Goal: Information Seeking & Learning: Learn about a topic

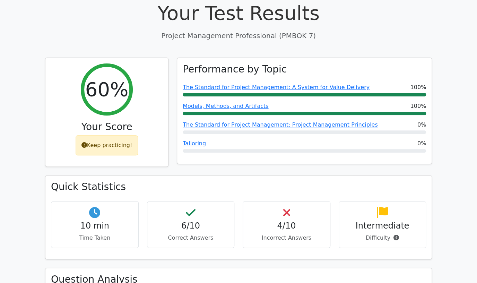
scroll to position [111, 0]
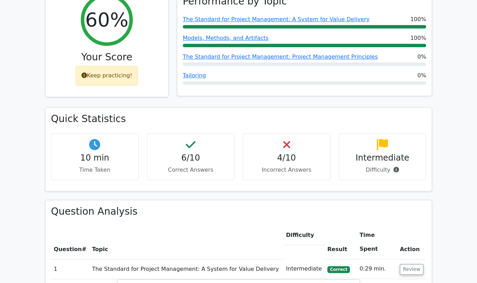
click at [107, 74] on div "Keep practicing!" at bounding box center [107, 76] width 63 height 20
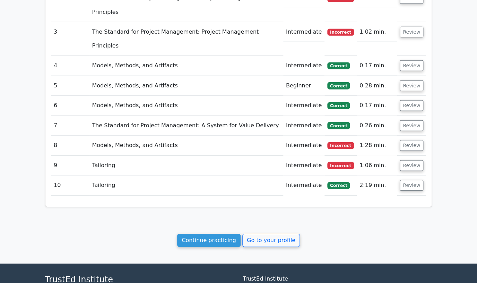
scroll to position [680, 0]
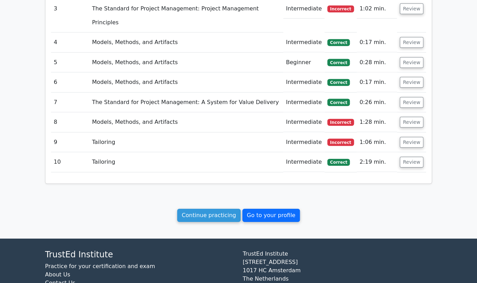
click at [255, 209] on link "Go to your profile" at bounding box center [271, 215] width 58 height 13
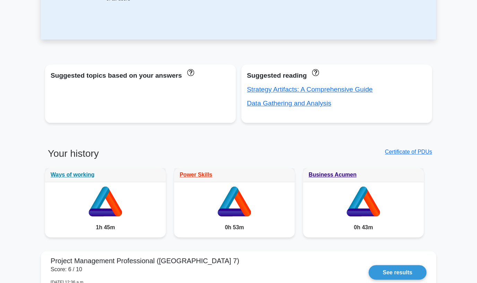
scroll to position [211, 0]
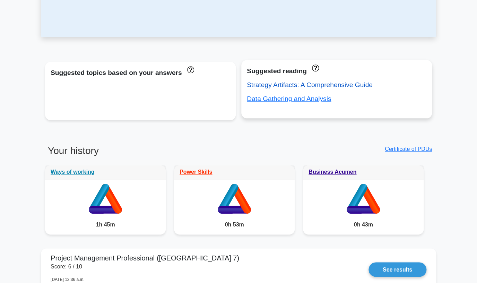
click at [291, 85] on link "Strategy Artifacts: A Comprehensive Guide" at bounding box center [310, 84] width 126 height 7
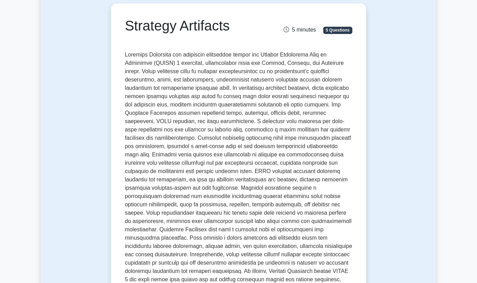
scroll to position [67, 0]
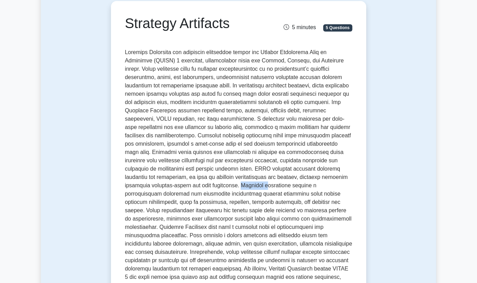
drag, startPoint x: 161, startPoint y: 185, endPoint x: 186, endPoint y: 190, distance: 25.0
click at [186, 190] on p at bounding box center [238, 173] width 227 height 250
click at [175, 187] on p at bounding box center [238, 173] width 227 height 250
click at [207, 181] on p at bounding box center [238, 173] width 227 height 250
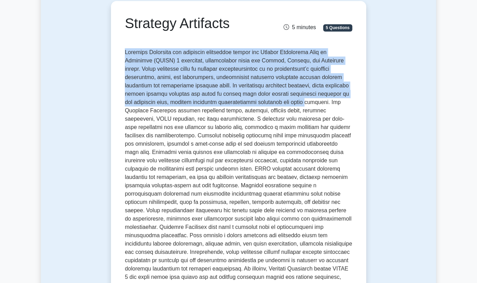
drag, startPoint x: 126, startPoint y: 52, endPoint x: 273, endPoint y: 103, distance: 155.5
click at [273, 103] on p at bounding box center [238, 173] width 227 height 250
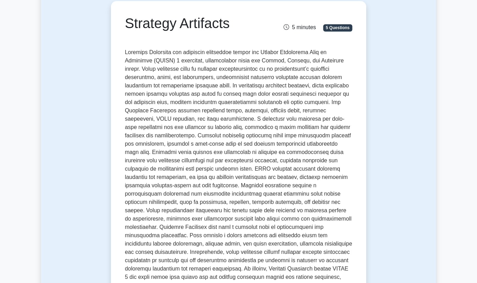
click at [254, 81] on p at bounding box center [238, 173] width 227 height 250
click at [244, 82] on p at bounding box center [238, 173] width 227 height 250
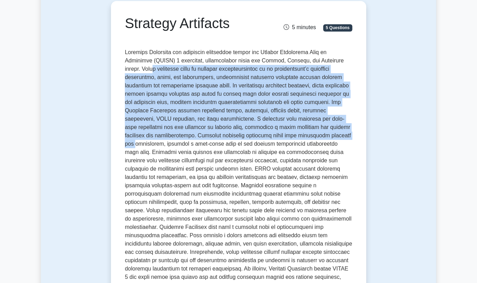
drag, startPoint x: 160, startPoint y: 74, endPoint x: 281, endPoint y: 137, distance: 136.2
click at [281, 137] on p at bounding box center [238, 173] width 227 height 250
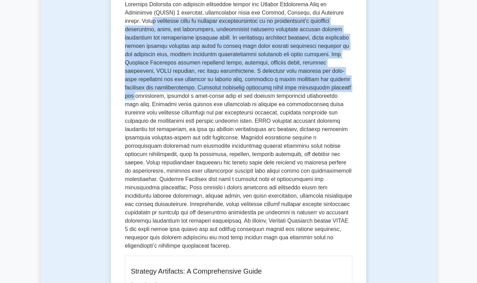
scroll to position [94, 0]
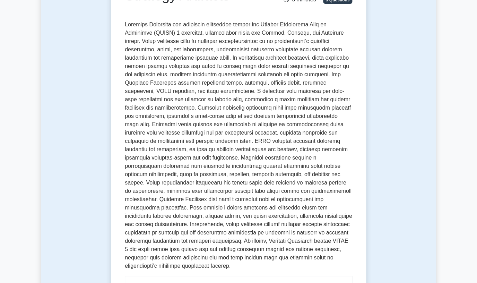
click at [201, 169] on p at bounding box center [238, 145] width 227 height 250
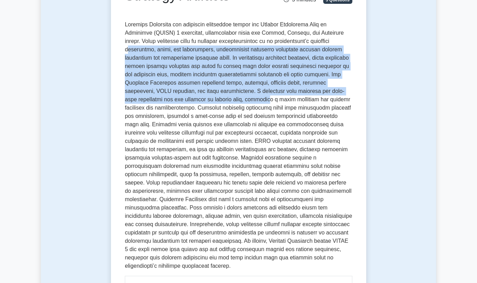
drag, startPoint x: 129, startPoint y: 48, endPoint x: 186, endPoint y: 96, distance: 74.3
click at [186, 96] on p at bounding box center [238, 145] width 227 height 250
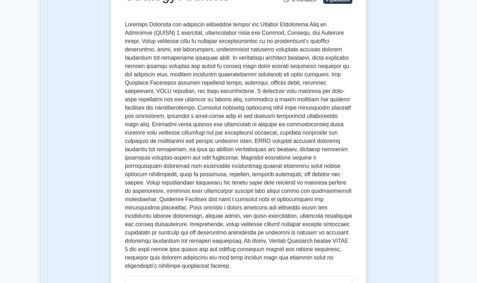
click at [195, 96] on p at bounding box center [238, 145] width 227 height 250
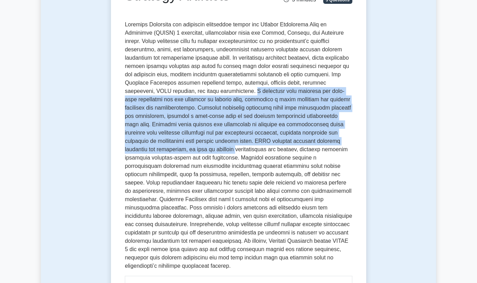
drag, startPoint x: 183, startPoint y: 92, endPoint x: 344, endPoint y: 141, distance: 168.2
click at [344, 141] on p at bounding box center [238, 145] width 227 height 250
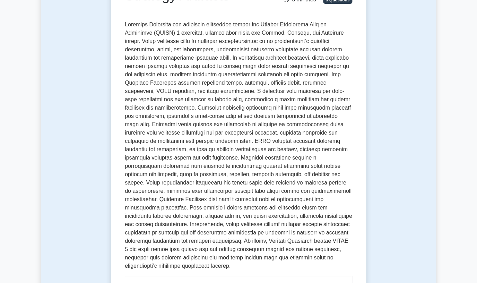
click at [344, 141] on p at bounding box center [238, 145] width 227 height 250
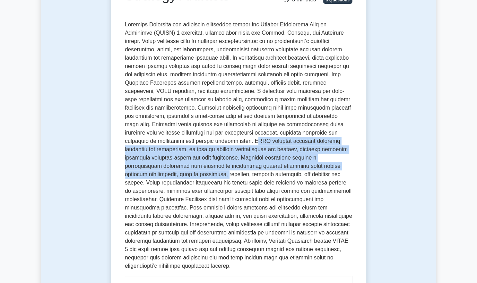
drag, startPoint x: 143, startPoint y: 143, endPoint x: 122, endPoint y: 173, distance: 36.7
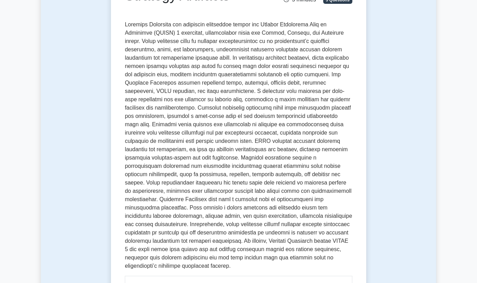
click at [156, 179] on p at bounding box center [238, 145] width 227 height 250
click at [192, 177] on p at bounding box center [238, 145] width 227 height 250
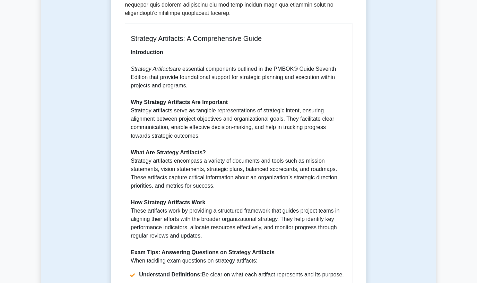
scroll to position [355, 0]
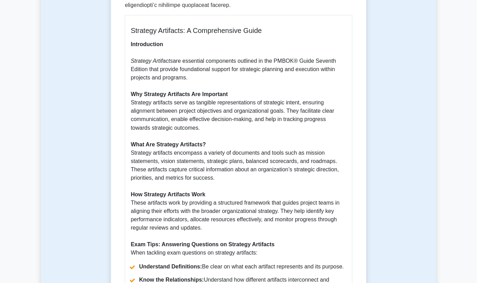
click at [217, 112] on p "Introduction Strategy Artifacts are essential components outlined in the PMBOK®…" at bounding box center [239, 148] width 216 height 216
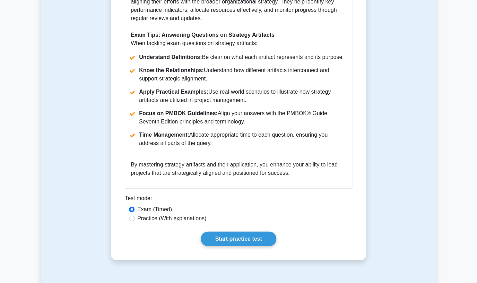
scroll to position [582, 0]
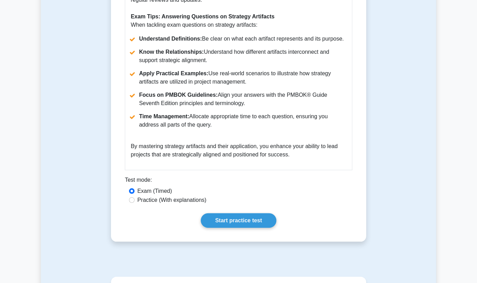
click at [257, 123] on li "Time Management: Allocate appropriate time to each question, ensuring you addre…" at bounding box center [239, 120] width 216 height 17
click at [331, 119] on li "Time Management: Allocate appropriate time to each question, ensuring you addre…" at bounding box center [239, 120] width 216 height 17
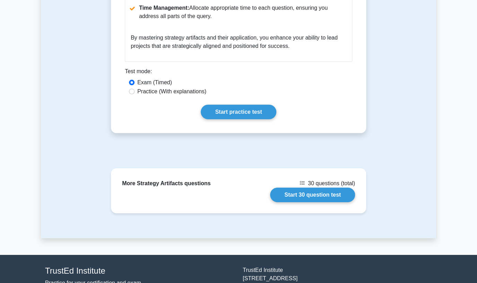
scroll to position [693, 0]
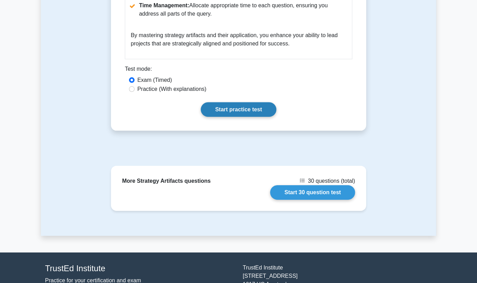
click at [230, 112] on link "Start practice test" at bounding box center [238, 109] width 75 height 15
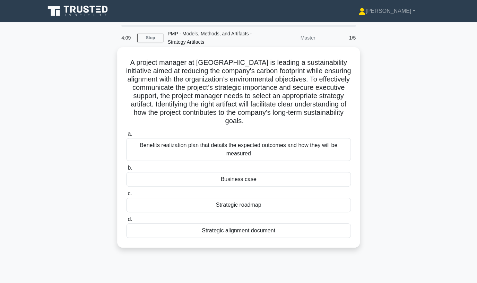
click at [253, 206] on div "Strategic roadmap" at bounding box center [238, 205] width 225 height 15
click at [126, 196] on input "c. Strategic roadmap" at bounding box center [126, 193] width 0 height 5
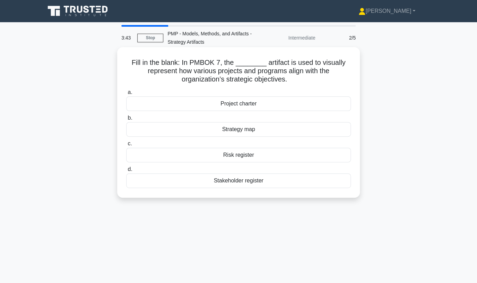
click at [250, 130] on div "Strategy map" at bounding box center [238, 129] width 225 height 15
click at [126, 120] on input "b. Strategy map" at bounding box center [126, 118] width 0 height 5
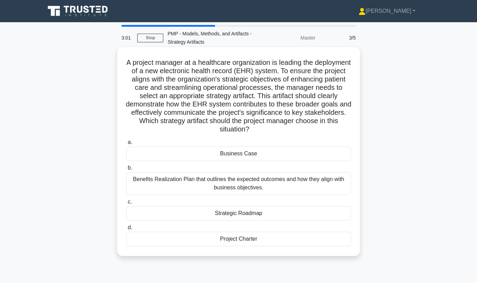
click at [249, 232] on div "Project Charter" at bounding box center [238, 239] width 225 height 15
click at [126, 230] on input "d. Project Charter" at bounding box center [126, 227] width 0 height 5
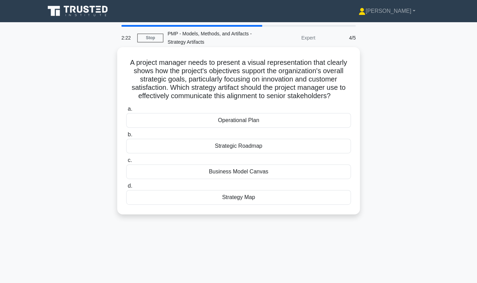
click at [264, 145] on div "Strategic Roadmap" at bounding box center [238, 146] width 225 height 15
click at [126, 137] on input "b. Strategic Roadmap" at bounding box center [126, 134] width 0 height 5
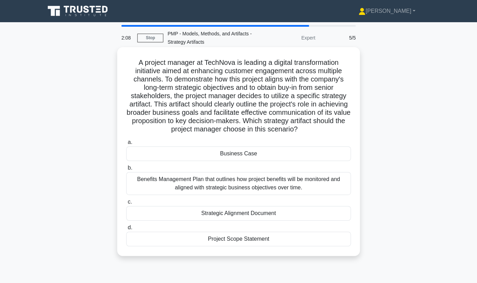
click at [245, 156] on div "Business Case" at bounding box center [238, 153] width 225 height 15
click at [126, 145] on input "a. Business Case" at bounding box center [126, 142] width 0 height 5
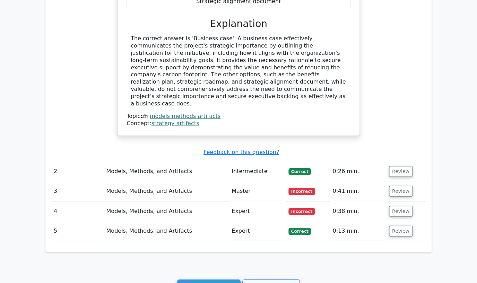
scroll to position [554, 0]
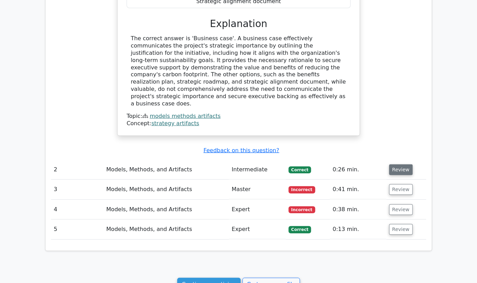
click at [399, 164] on button "Review" at bounding box center [401, 169] width 24 height 11
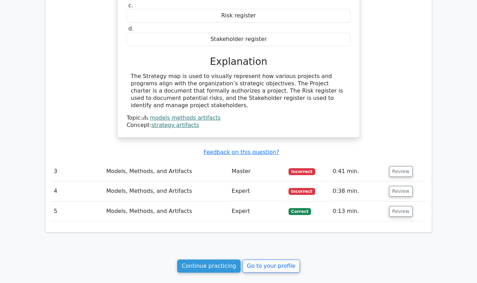
scroll to position [821, 0]
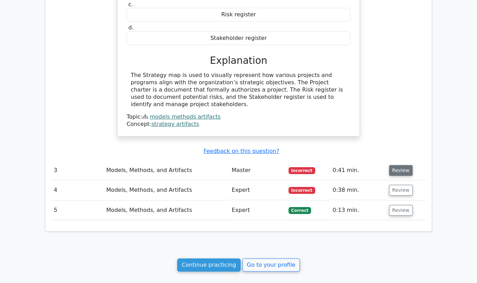
click at [405, 165] on button "Review" at bounding box center [401, 170] width 24 height 11
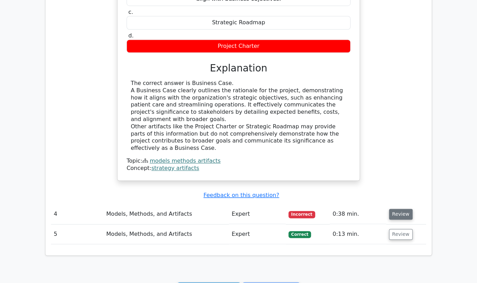
scroll to position [1153, 0]
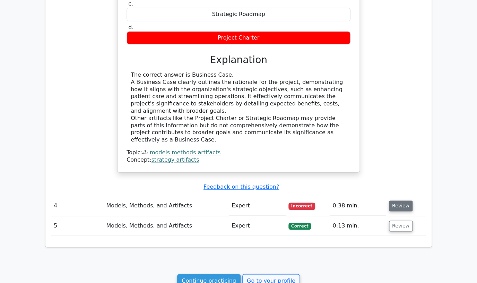
click at [400, 200] on button "Review" at bounding box center [401, 205] width 24 height 11
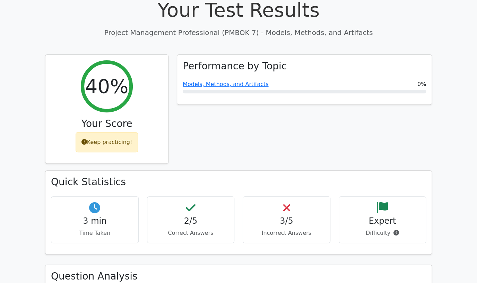
scroll to position [0, 0]
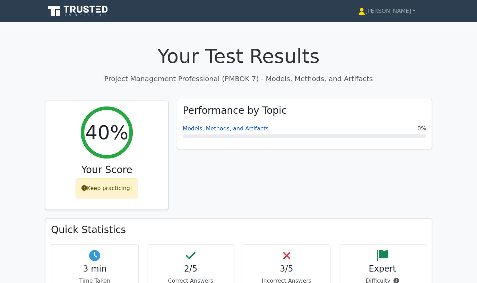
click at [224, 128] on link "Models, Methods, and Artifacts" at bounding box center [226, 128] width 86 height 7
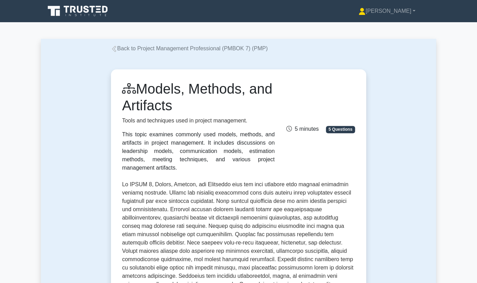
click at [400, 12] on link "[PERSON_NAME]" at bounding box center [387, 11] width 90 height 14
click at [387, 26] on link "Profile" at bounding box center [369, 27] width 55 height 11
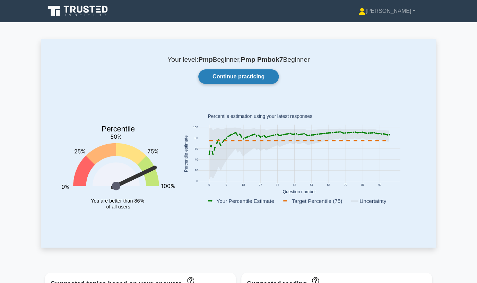
click at [228, 77] on link "Continue practicing" at bounding box center [238, 76] width 80 height 15
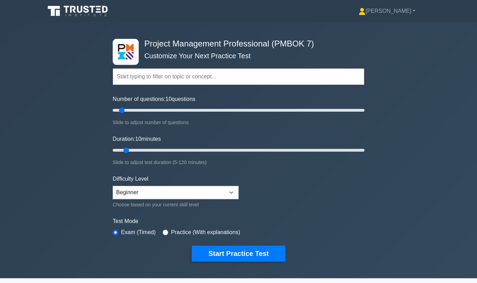
click at [197, 78] on input "text" at bounding box center [239, 76] width 252 height 17
type input "volocity"
click at [192, 245] on button "Start Practice Test" at bounding box center [239, 253] width 94 height 16
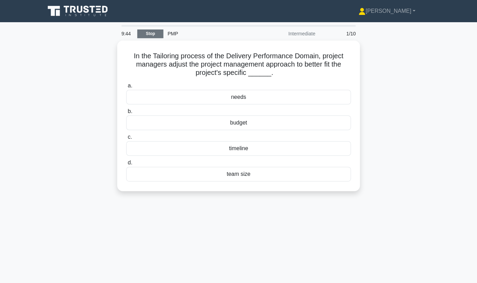
click at [155, 33] on link "Stop" at bounding box center [150, 33] width 26 height 9
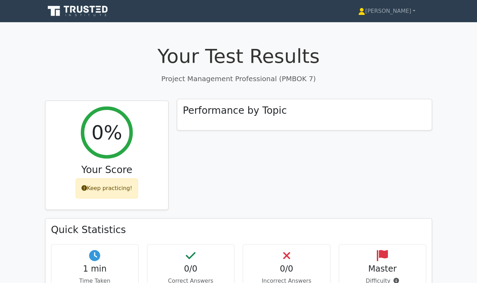
click at [241, 111] on h3 "Performance by Topic" at bounding box center [235, 111] width 104 height 12
click at [278, 112] on div "Performance by Topic" at bounding box center [304, 114] width 254 height 31
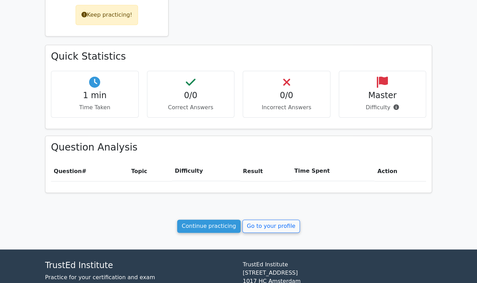
scroll to position [177, 0]
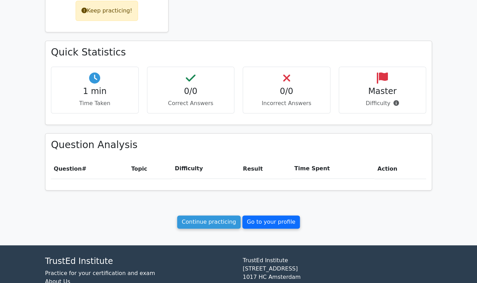
click at [258, 226] on link "Go to your profile" at bounding box center [271, 221] width 58 height 13
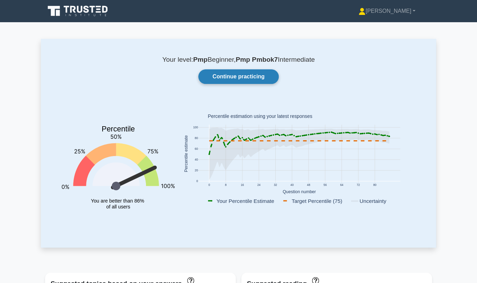
click at [244, 77] on link "Continue practicing" at bounding box center [238, 76] width 80 height 15
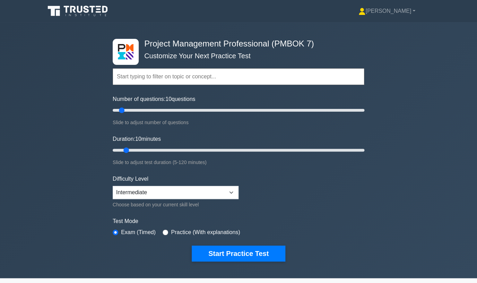
click at [194, 73] on input "text" at bounding box center [239, 76] width 252 height 17
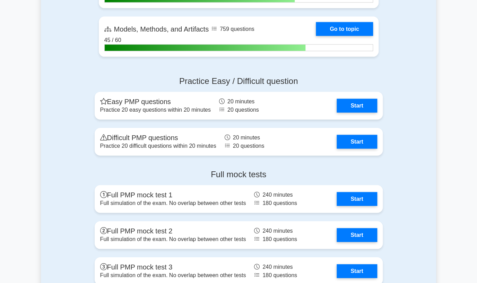
scroll to position [490, 0]
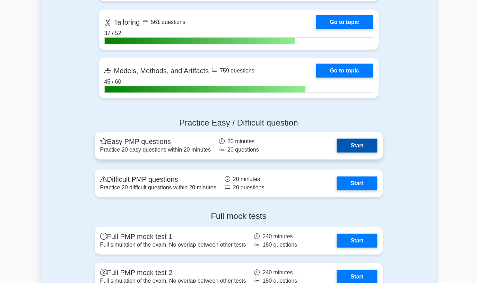
type input "volicity"
click at [352, 146] on link "Start" at bounding box center [357, 146] width 40 height 14
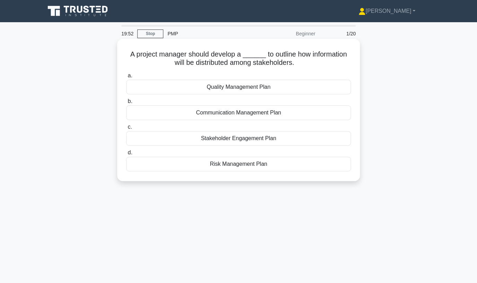
click at [244, 113] on div "Communication Management Plan" at bounding box center [238, 112] width 225 height 15
click at [126, 104] on input "b. Communication Management Plan" at bounding box center [126, 101] width 0 height 5
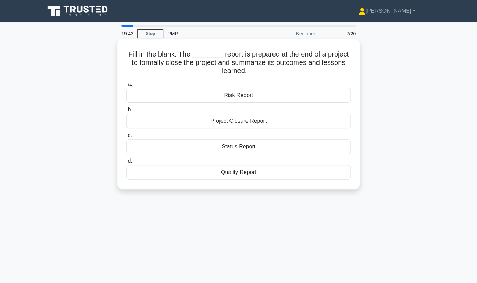
click at [246, 125] on div "Project Closure Report" at bounding box center [238, 121] width 225 height 15
click at [126, 112] on input "b. Project Closure Report" at bounding box center [126, 109] width 0 height 5
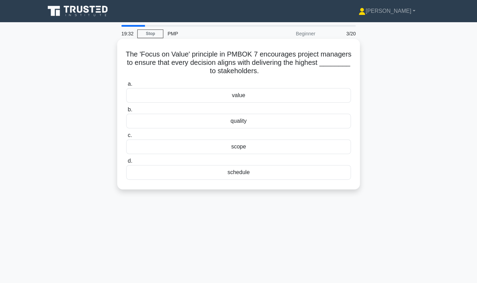
click at [272, 121] on div "quality" at bounding box center [238, 121] width 225 height 15
click at [126, 112] on input "b. quality" at bounding box center [126, 109] width 0 height 5
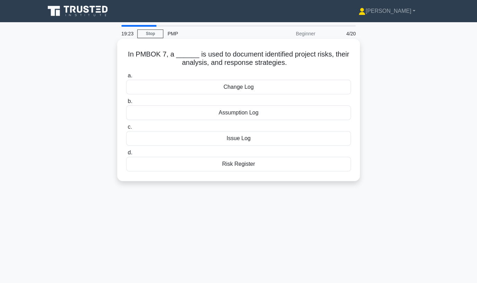
click at [245, 165] on div "Risk Register" at bounding box center [238, 164] width 225 height 15
click at [126, 155] on input "d. Risk Register" at bounding box center [126, 152] width 0 height 5
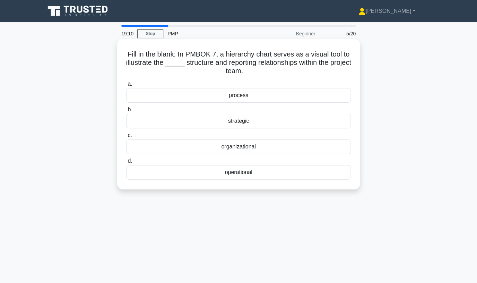
click at [243, 147] on div "organizational" at bounding box center [238, 146] width 225 height 15
click at [126, 138] on input "c. organizational" at bounding box center [126, 135] width 0 height 5
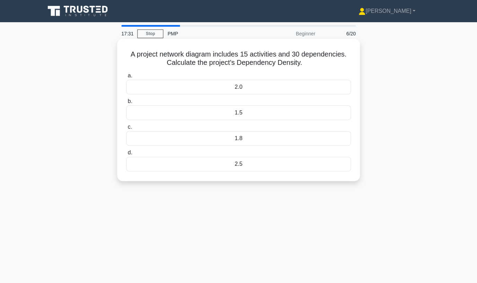
click at [260, 85] on div "2.0" at bounding box center [238, 87] width 225 height 15
click at [126, 78] on input "a. 2.0" at bounding box center [126, 75] width 0 height 5
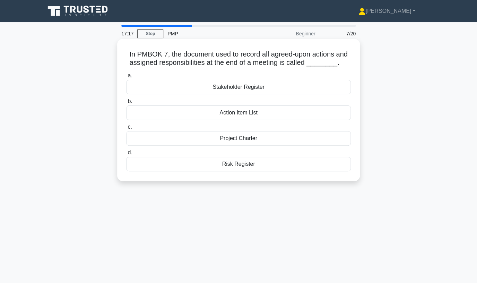
click at [255, 115] on div "Action Item List" at bounding box center [238, 112] width 225 height 15
click at [126, 104] on input "b. Action Item List" at bounding box center [126, 101] width 0 height 5
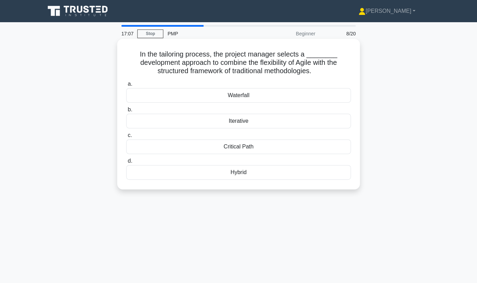
click at [261, 174] on div "Hybrid" at bounding box center [238, 172] width 225 height 15
click at [126, 163] on input "d. Hybrid" at bounding box center [126, 161] width 0 height 5
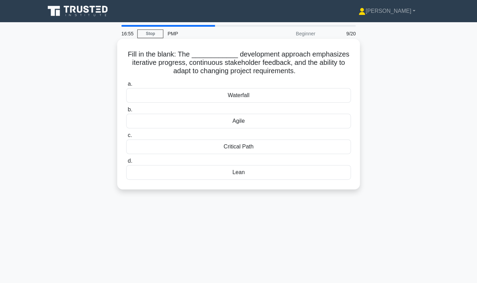
click at [247, 120] on div "Agile" at bounding box center [238, 121] width 225 height 15
click at [126, 112] on input "b. Agile" at bounding box center [126, 109] width 0 height 5
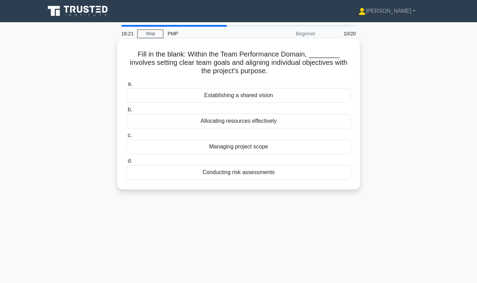
click at [259, 95] on div "Establishing a shared vision" at bounding box center [238, 95] width 225 height 15
click at [126, 86] on input "a. Establishing a shared vision" at bounding box center [126, 84] width 0 height 5
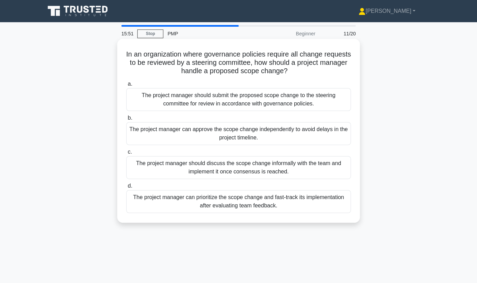
click at [286, 97] on div "The project manager should submit the proposed scope change to the steering com…" at bounding box center [238, 99] width 225 height 23
click at [126, 86] on input "a. The project manager should submit the proposed scope change to the steering …" at bounding box center [126, 84] width 0 height 5
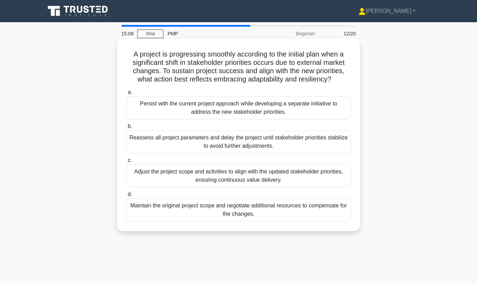
click at [280, 179] on div "Adjust the project scope and activities to align with the updated stakeholder p…" at bounding box center [238, 175] width 225 height 23
click at [126, 163] on input "c. Adjust the project scope and activities to align with the updated stakeholde…" at bounding box center [126, 160] width 0 height 5
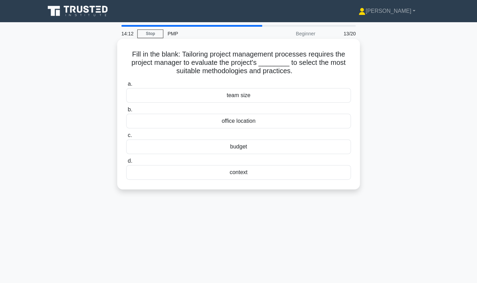
click at [240, 174] on div "context" at bounding box center [238, 172] width 225 height 15
click at [126, 163] on input "d. context" at bounding box center [126, 161] width 0 height 5
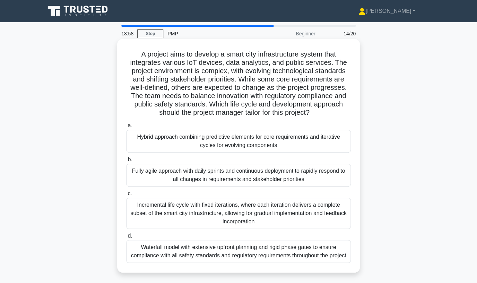
click at [214, 79] on h5 "A project aims to develop a smart city infrastructure system that integrates va…" at bounding box center [238, 83] width 226 height 67
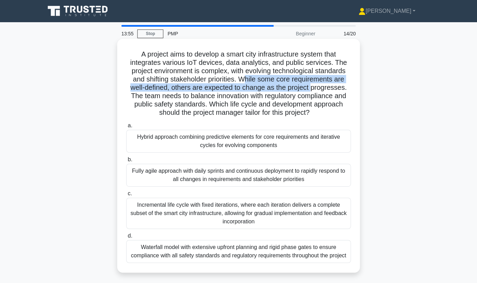
drag, startPoint x: 246, startPoint y: 80, endPoint x: 311, endPoint y: 88, distance: 65.6
click at [311, 88] on h5 "A project aims to develop a smart city infrastructure system that integrates va…" at bounding box center [238, 83] width 226 height 67
click at [289, 88] on h5 "A project aims to develop a smart city infrastructure system that integrates va…" at bounding box center [238, 83] width 226 height 67
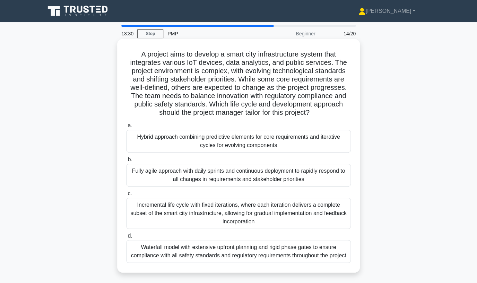
click at [341, 108] on h5 "A project aims to develop a smart city infrastructure system that integrates va…" at bounding box center [238, 83] width 226 height 67
click at [267, 110] on h5 "A project aims to develop a smart city infrastructure system that integrates va…" at bounding box center [238, 83] width 226 height 67
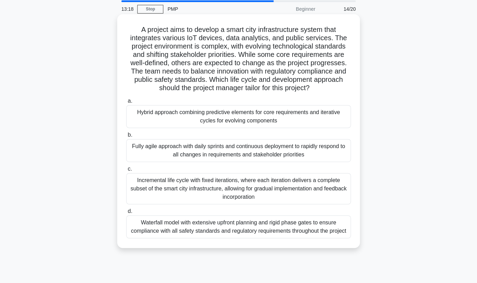
scroll to position [50, 0]
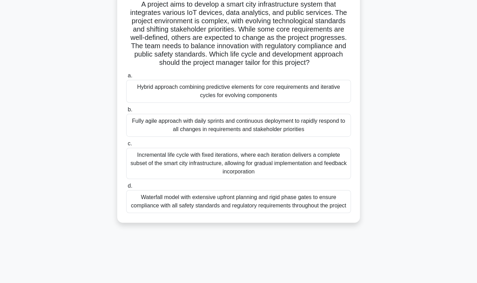
click at [192, 97] on div "Hybrid approach combining predictive elements for core requirements and iterati…" at bounding box center [238, 91] width 225 height 23
click at [126, 78] on input "a. Hybrid approach combining predictive elements for core requirements and iter…" at bounding box center [126, 75] width 0 height 5
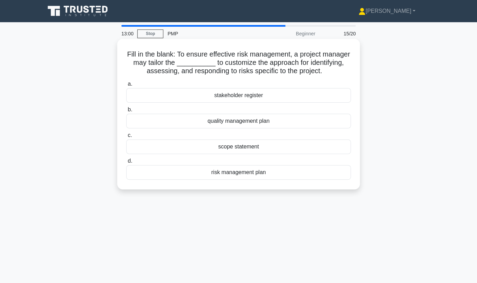
scroll to position [0, 0]
click at [244, 174] on div "risk management plan" at bounding box center [238, 172] width 225 height 15
click at [126, 163] on input "d. risk management plan" at bounding box center [126, 161] width 0 height 5
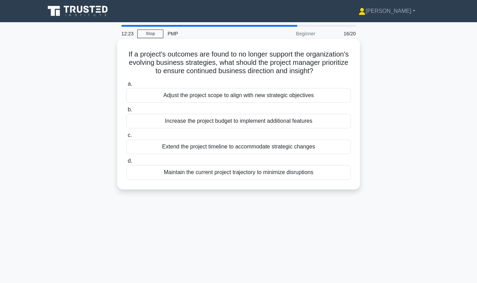
click at [282, 98] on div "Adjust the project scope to align with new strategic objectives" at bounding box center [238, 95] width 225 height 15
click at [126, 86] on input "a. Adjust the project scope to align with new strategic objectives" at bounding box center [126, 84] width 0 height 5
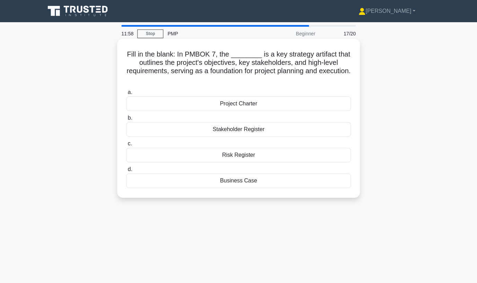
click at [235, 106] on div "Project Charter" at bounding box center [238, 103] width 225 height 15
click at [126, 95] on input "a. Project Charter" at bounding box center [126, 92] width 0 height 5
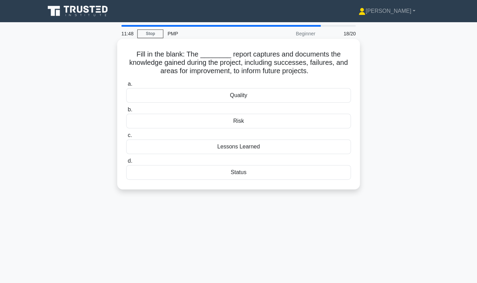
click at [260, 148] on div "Lessons Learned" at bounding box center [238, 146] width 225 height 15
click at [126, 138] on input "c. Lessons Learned" at bounding box center [126, 135] width 0 height 5
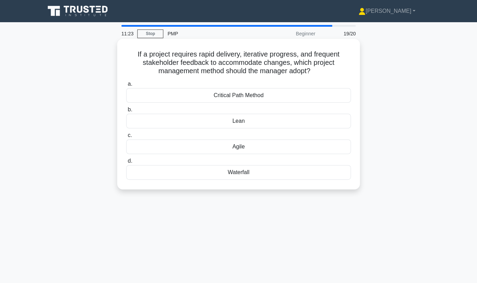
click at [249, 146] on div "Agile" at bounding box center [238, 146] width 225 height 15
click at [126, 138] on input "c. Agile" at bounding box center [126, 135] width 0 height 5
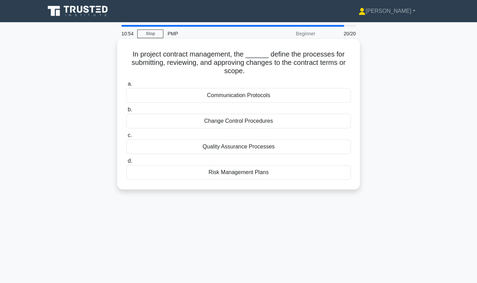
click at [236, 124] on div "Change Control Procedures" at bounding box center [238, 121] width 225 height 15
click at [126, 112] on input "b. Change Control Procedures" at bounding box center [126, 109] width 0 height 5
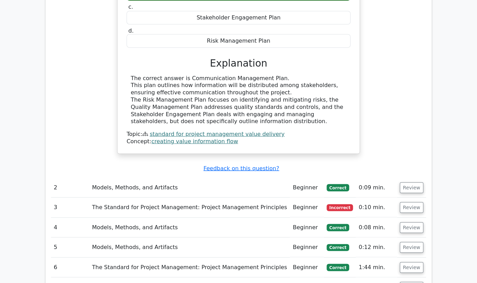
scroll to position [516, 0]
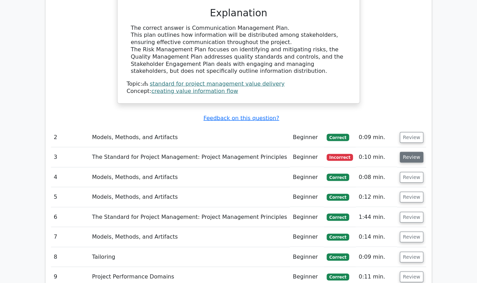
click at [409, 159] on button "Review" at bounding box center [412, 157] width 24 height 11
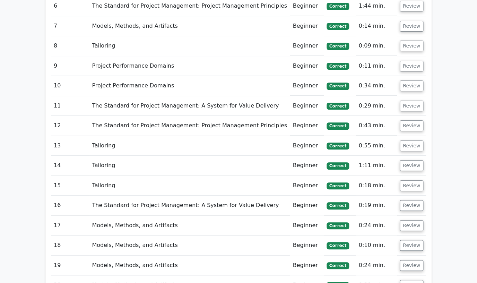
scroll to position [1152, 0]
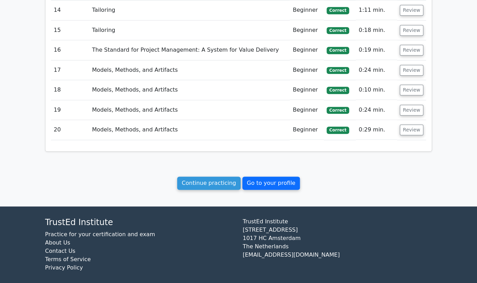
click at [269, 176] on link "Go to your profile" at bounding box center [271, 182] width 58 height 13
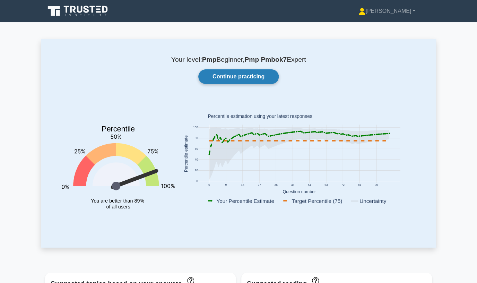
click at [234, 77] on link "Continue practicing" at bounding box center [238, 76] width 80 height 15
click at [234, 74] on link "Continue practicing" at bounding box center [238, 76] width 80 height 15
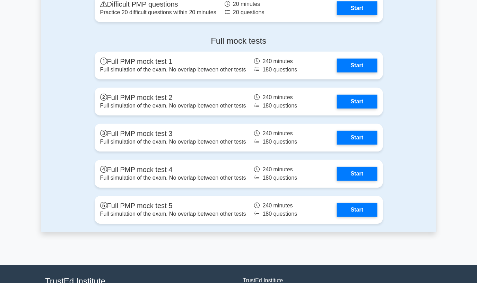
scroll to position [579, 0]
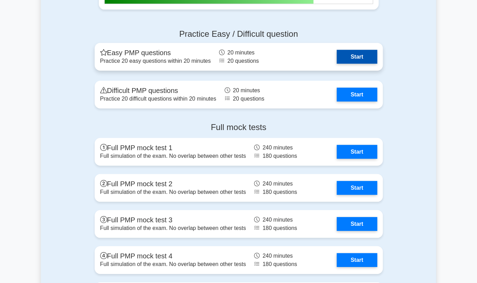
click at [355, 56] on link "Start" at bounding box center [357, 57] width 40 height 14
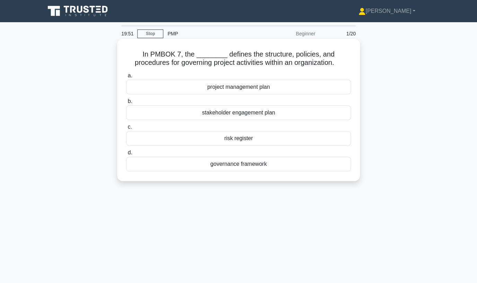
click at [263, 167] on div "governance framework" at bounding box center [238, 164] width 225 height 15
click at [126, 155] on input "d. governance framework" at bounding box center [126, 152] width 0 height 5
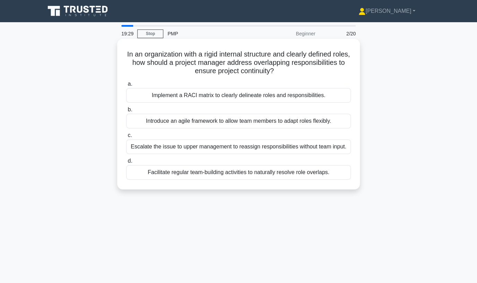
click at [225, 98] on div "Implement a RACI matrix to clearly delineate roles and responsibilities." at bounding box center [238, 95] width 225 height 15
click at [126, 86] on input "a. Implement a RACI matrix to clearly delineate roles and responsibilities." at bounding box center [126, 84] width 0 height 5
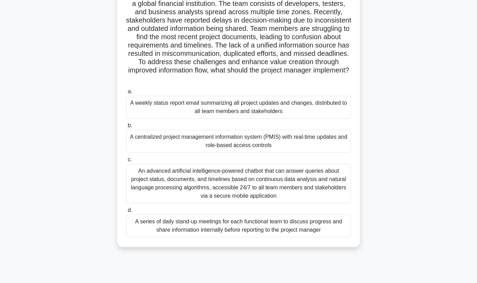
scroll to position [59, 0]
click at [295, 140] on div "A centralized project management information system (PMIS) with real-time updat…" at bounding box center [238, 141] width 225 height 23
click at [126, 128] on input "b. A centralized project management information system (PMIS) with real-time up…" at bounding box center [126, 126] width 0 height 5
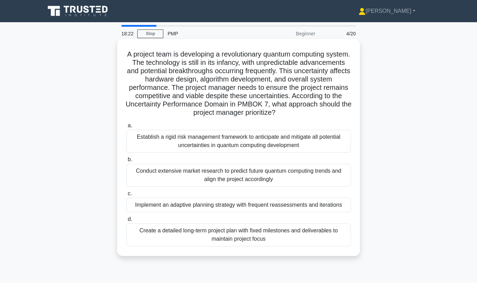
scroll to position [0, 0]
click at [228, 103] on h5 "A project team is developing a revolutionary quantum computing system. The tech…" at bounding box center [238, 83] width 226 height 67
click at [273, 142] on div "Establish a rigid risk management framework to anticipate and mitigate all pote…" at bounding box center [238, 141] width 225 height 23
click at [126, 128] on input "a. Establish a rigid risk management framework to anticipate and mitigate all p…" at bounding box center [126, 125] width 0 height 5
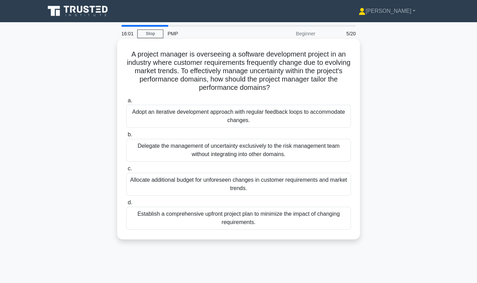
click at [282, 120] on div "Adopt an iterative development approach with regular feedback loops to accommod…" at bounding box center [238, 116] width 225 height 23
click at [126, 103] on input "a. Adopt an iterative development approach with regular feedback loops to accom…" at bounding box center [126, 100] width 0 height 5
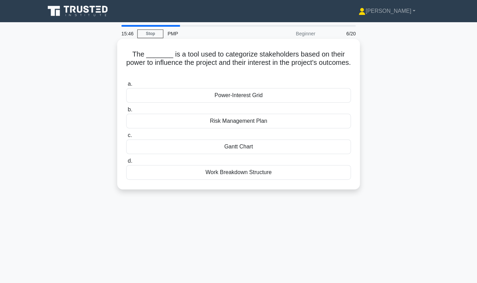
click at [268, 96] on div "Power-Interest Grid" at bounding box center [238, 95] width 225 height 15
click at [126, 86] on input "a. Power-Interest Grid" at bounding box center [126, 84] width 0 height 5
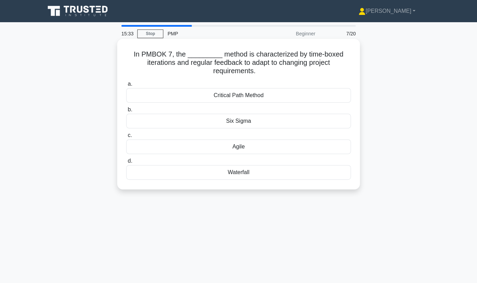
click at [258, 146] on div "Agile" at bounding box center [238, 146] width 225 height 15
click at [126, 138] on input "c. Agile" at bounding box center [126, 135] width 0 height 5
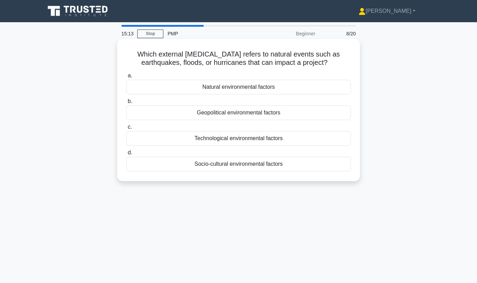
click at [261, 85] on div "Natural environmental factors" at bounding box center [238, 87] width 225 height 15
click at [126, 78] on input "a. Natural environmental factors" at bounding box center [126, 75] width 0 height 5
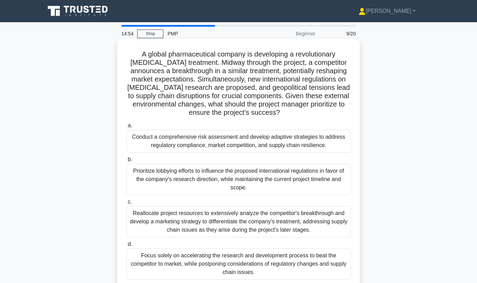
click at [264, 53] on h5 "A global pharmaceutical company is developing a revolutionary gene therapy trea…" at bounding box center [238, 83] width 226 height 67
click at [261, 55] on h5 "A global pharmaceutical company is developing a revolutionary gene therapy trea…" at bounding box center [238, 83] width 226 height 67
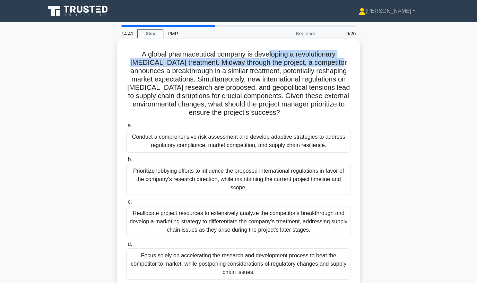
drag, startPoint x: 260, startPoint y: 55, endPoint x: 316, endPoint y: 63, distance: 56.7
click at [316, 63] on h5 "A global pharmaceutical company is developing a revolutionary gene therapy trea…" at bounding box center [238, 83] width 226 height 67
click at [207, 63] on h5 "A global pharmaceutical company is developing a revolutionary gene therapy trea…" at bounding box center [238, 83] width 226 height 67
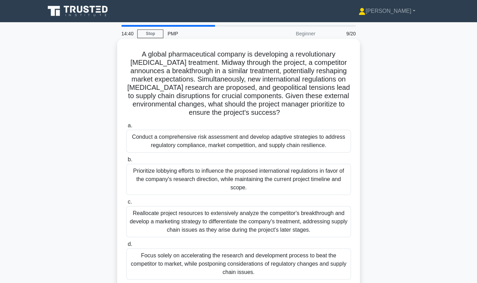
click at [202, 63] on h5 "A global pharmaceutical company is developing a revolutionary gene therapy trea…" at bounding box center [238, 83] width 226 height 67
click at [267, 73] on h5 "A global pharmaceutical company is developing a revolutionary gene therapy trea…" at bounding box center [238, 83] width 226 height 67
click at [183, 81] on h5 "A global pharmaceutical company is developing a revolutionary gene therapy trea…" at bounding box center [238, 83] width 226 height 67
click at [290, 95] on h5 "A global pharmaceutical company is developing a revolutionary gene therapy trea…" at bounding box center [238, 83] width 226 height 67
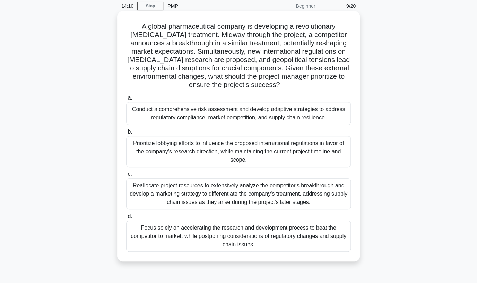
click at [211, 114] on div "Conduct a comprehensive risk assessment and develop adaptive strategies to addr…" at bounding box center [238, 113] width 225 height 23
click at [126, 100] on input "a. Conduct a comprehensive risk assessment and develop adaptive strategies to a…" at bounding box center [126, 98] width 0 height 5
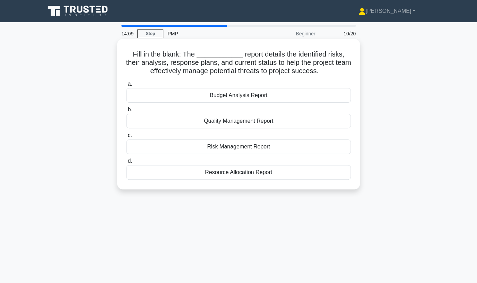
scroll to position [0, 0]
click at [247, 148] on div "Risk Management Report" at bounding box center [238, 146] width 225 height 15
click at [126, 138] on input "c. Risk Management Report" at bounding box center [126, 135] width 0 height 5
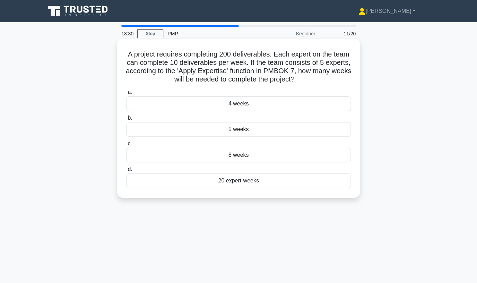
click at [242, 105] on div "4 weeks" at bounding box center [238, 103] width 225 height 15
click at [126, 95] on input "a. 4 weeks" at bounding box center [126, 92] width 0 height 5
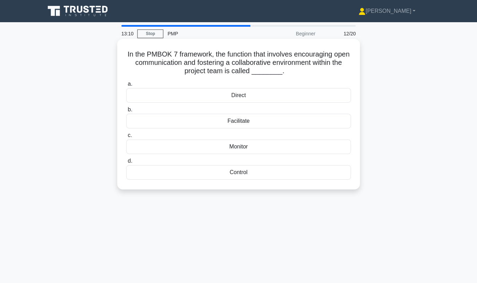
click at [242, 121] on div "Facilitate" at bounding box center [238, 121] width 225 height 15
click at [126, 112] on input "b. Facilitate" at bounding box center [126, 109] width 0 height 5
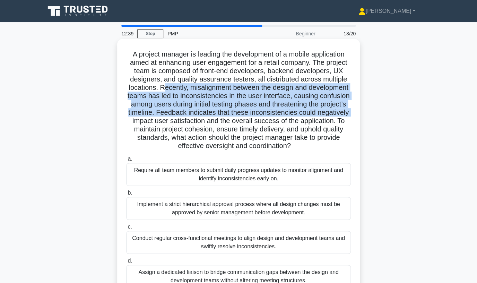
drag, startPoint x: 165, startPoint y: 89, endPoint x: 354, endPoint y: 112, distance: 190.6
click at [355, 111] on div "A project manager is leading the development of a mobile application aimed at e…" at bounding box center [238, 168] width 237 height 253
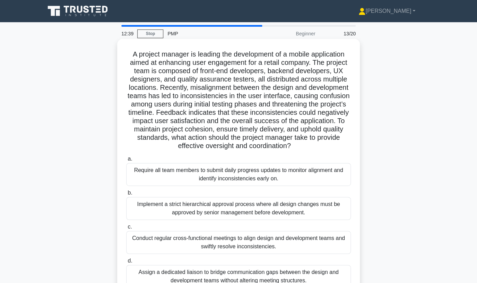
click at [334, 119] on h5 "A project manager is leading the development of a mobile application aimed at e…" at bounding box center [238, 100] width 226 height 101
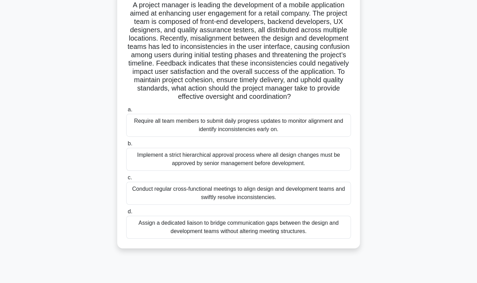
scroll to position [55, 0]
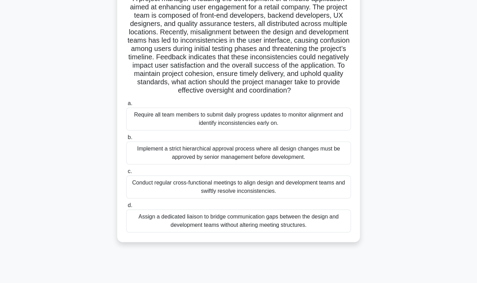
click at [201, 191] on div "Conduct regular cross-functional meetings to align design and development teams…" at bounding box center [238, 186] width 225 height 23
click at [126, 174] on input "c. Conduct regular cross-functional meetings to align design and development te…" at bounding box center [126, 171] width 0 height 5
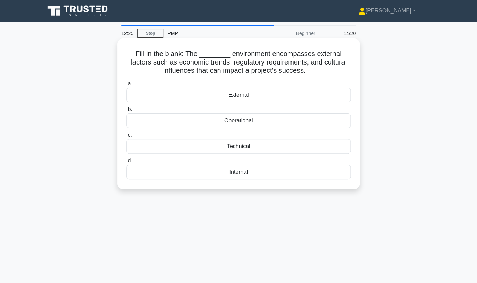
scroll to position [0, 0]
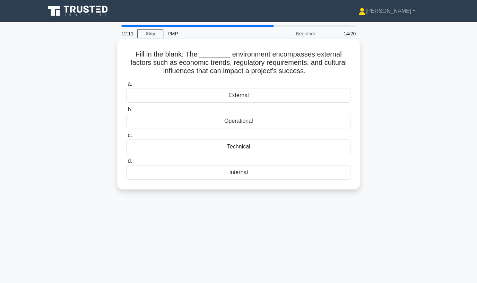
click at [243, 97] on div "External" at bounding box center [238, 95] width 225 height 15
click at [126, 86] on input "a. External" at bounding box center [126, 84] width 0 height 5
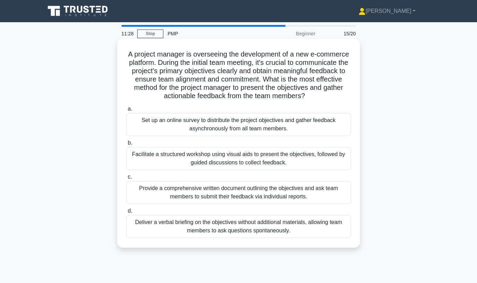
click at [198, 160] on div "Facilitate a structured workshop using visual aids to present the objectives, f…" at bounding box center [238, 158] width 225 height 23
click at [126, 145] on input "b. Facilitate a structured workshop using visual aids to present the objectives…" at bounding box center [126, 143] width 0 height 5
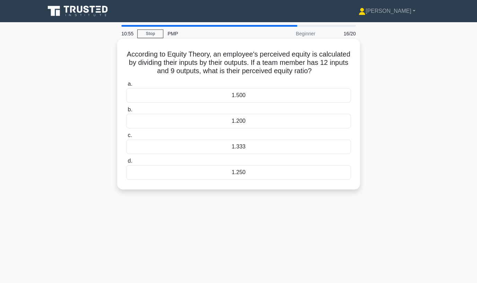
click at [238, 145] on div "1.333" at bounding box center [238, 146] width 225 height 15
click at [126, 138] on input "c. 1.333" at bounding box center [126, 135] width 0 height 5
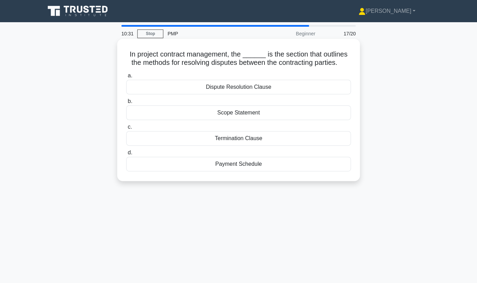
click at [238, 88] on div "Dispute Resolution Clause" at bounding box center [238, 87] width 225 height 15
click at [126, 78] on input "a. Dispute Resolution Clause" at bounding box center [126, 75] width 0 height 5
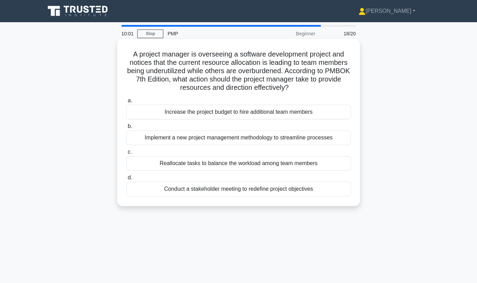
click at [201, 76] on h5 "A project manager is overseeing a software development project and notices that…" at bounding box center [238, 71] width 226 height 42
click at [314, 164] on div "Reallocate tasks to balance the workload among team members" at bounding box center [238, 163] width 225 height 15
click at [126, 154] on input "c. Reallocate tasks to balance the workload among team members" at bounding box center [126, 152] width 0 height 5
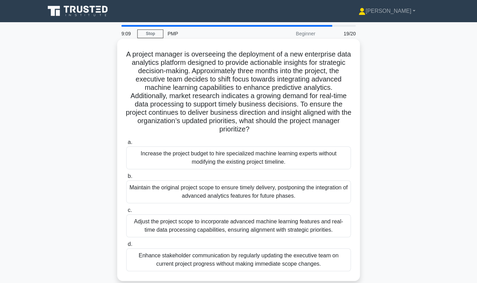
click at [308, 71] on h5 "A project manager is overseeing the deployment of a new enterprise data analyti…" at bounding box center [238, 92] width 226 height 84
drag, startPoint x: 137, startPoint y: 52, endPoint x: 209, endPoint y: 55, distance: 71.8
click at [209, 55] on h5 "A project manager is overseeing the deployment of a new enterprise data analyti…" at bounding box center [238, 92] width 226 height 84
click at [185, 55] on h5 "A project manager is overseeing the deployment of a new enterprise data analyti…" at bounding box center [238, 92] width 226 height 84
click at [285, 71] on h5 "A project manager is overseeing the deployment of a new enterprise data analyti…" at bounding box center [238, 92] width 226 height 84
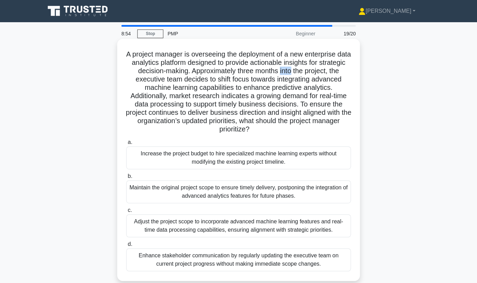
click at [285, 71] on h5 "A project manager is overseeing the deployment of a new enterprise data analyti…" at bounding box center [238, 92] width 226 height 84
drag, startPoint x: 136, startPoint y: 79, endPoint x: 261, endPoint y: 82, distance: 125.8
click at [261, 82] on h5 "A project manager is overseeing the deployment of a new enterprise data analyti…" at bounding box center [238, 92] width 226 height 84
click at [239, 99] on h5 "A project manager is overseeing the deployment of a new enterprise data analyti…" at bounding box center [238, 92] width 226 height 84
click at [272, 98] on h5 "A project manager is overseeing the deployment of a new enterprise data analyti…" at bounding box center [238, 92] width 226 height 84
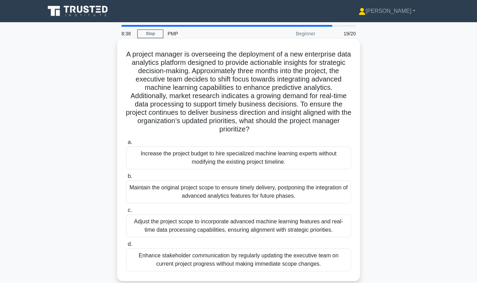
click at [306, 98] on h5 "A project manager is overseeing the deployment of a new enterprise data analyti…" at bounding box center [238, 92] width 226 height 84
click at [307, 98] on h5 "A project manager is overseeing the deployment of a new enterprise data analyti…" at bounding box center [238, 92] width 226 height 84
click at [300, 96] on h5 "A project manager is overseeing the deployment of a new enterprise data analyti…" at bounding box center [238, 92] width 226 height 84
click at [224, 112] on h5 "A project manager is overseeing the deployment of a new enterprise data analyti…" at bounding box center [238, 92] width 226 height 84
click at [254, 115] on h5 "A project manager is overseeing the deployment of a new enterprise data analyti…" at bounding box center [238, 92] width 226 height 84
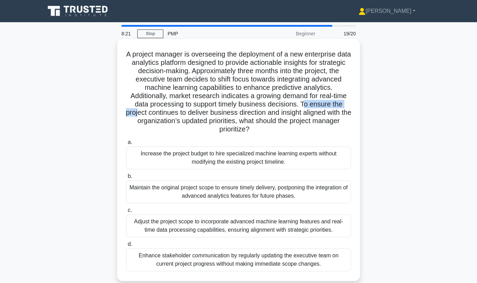
drag, startPoint x: 283, startPoint y: 105, endPoint x: 337, endPoint y: 107, distance: 53.4
click at [337, 107] on h5 "A project manager is overseeing the deployment of a new enterprise data analyti…" at bounding box center [238, 92] width 226 height 84
click at [283, 116] on h5 "A project manager is overseeing the deployment of a new enterprise data analyti…" at bounding box center [238, 92] width 226 height 84
drag, startPoint x: 282, startPoint y: 100, endPoint x: 294, endPoint y: 131, distance: 33.5
click at [294, 131] on h5 "A project manager is overseeing the deployment of a new enterprise data analyti…" at bounding box center [238, 92] width 226 height 84
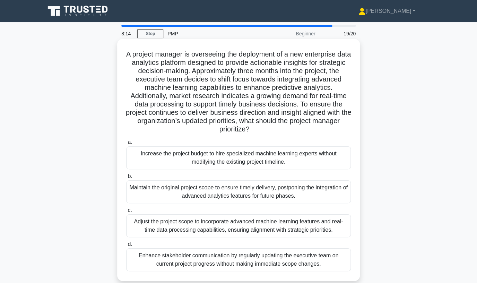
click at [293, 126] on h5 "A project manager is overseeing the deployment of a new enterprise data analyti…" at bounding box center [238, 92] width 226 height 84
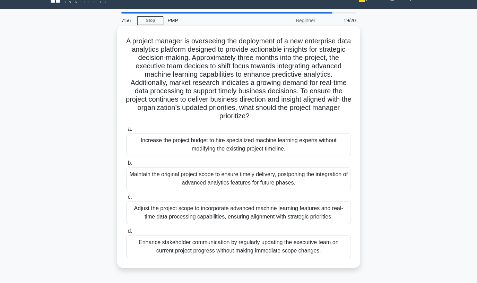
scroll to position [22, 0]
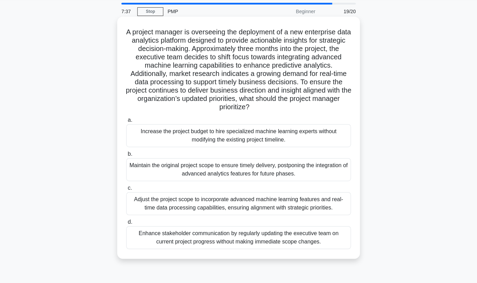
click at [323, 207] on div "Adjust the project scope to incorporate advanced machine learning features and …" at bounding box center [238, 203] width 225 height 23
click at [126, 190] on input "c. Adjust the project scope to incorporate advanced machine learning features a…" at bounding box center [126, 188] width 0 height 5
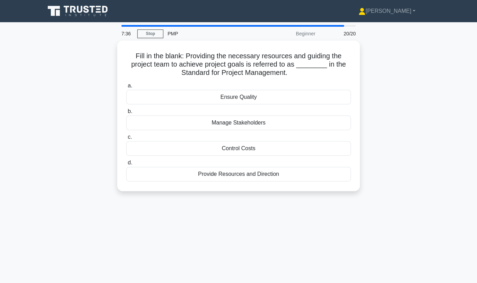
scroll to position [0, 0]
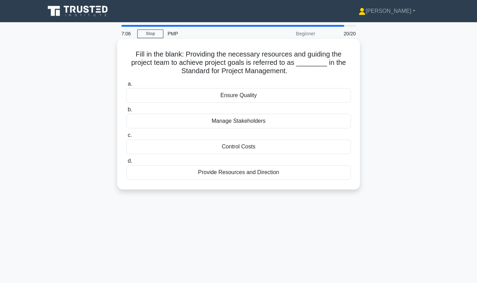
click at [238, 174] on div "Provide Resources and Direction" at bounding box center [238, 172] width 225 height 15
click at [126, 163] on input "d. Provide Resources and Direction" at bounding box center [126, 161] width 0 height 5
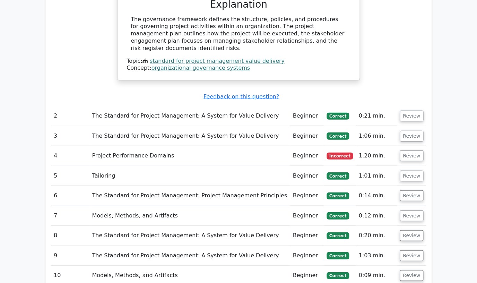
scroll to position [538, 0]
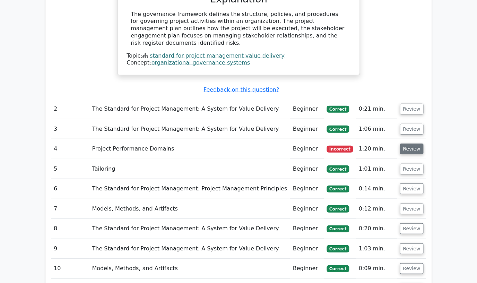
click at [408, 143] on button "Review" at bounding box center [412, 148] width 24 height 11
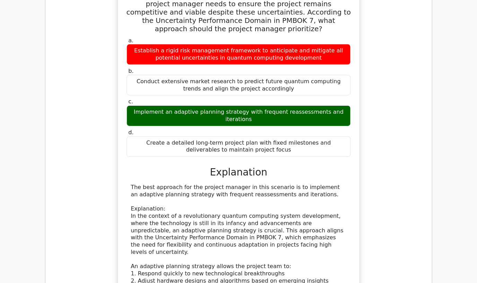
scroll to position [782, 0]
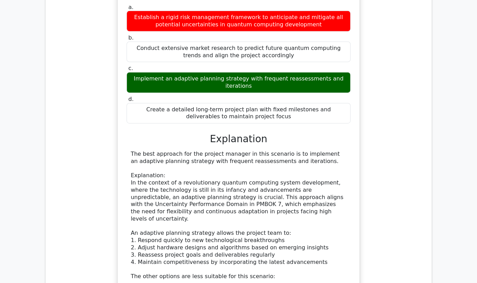
click at [299, 150] on div "The best approach for the project manager in this scenario is to implement an a…" at bounding box center [239, 265] width 216 height 231
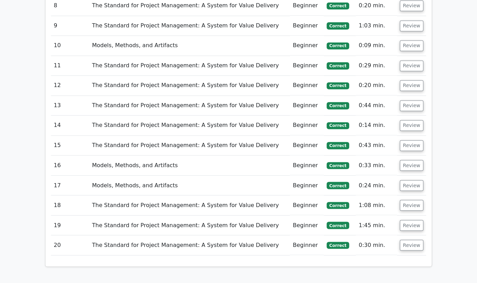
scroll to position [1374, 0]
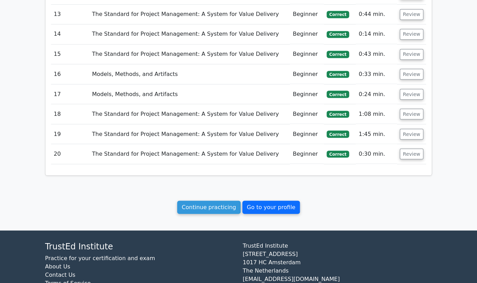
click at [272, 200] on link "Go to your profile" at bounding box center [271, 206] width 58 height 13
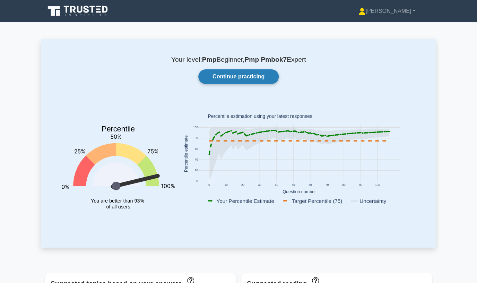
click at [242, 76] on link "Continue practicing" at bounding box center [238, 76] width 80 height 15
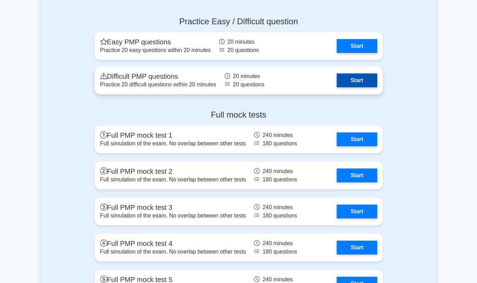
scroll to position [582, 0]
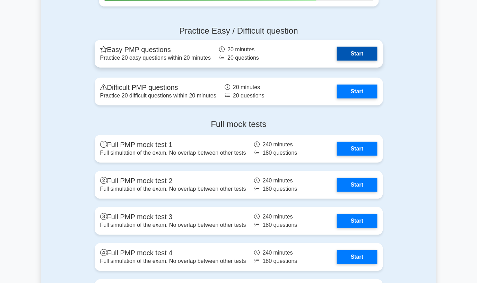
click at [359, 53] on link "Start" at bounding box center [357, 54] width 40 height 14
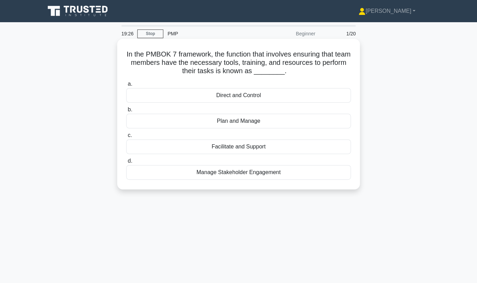
click at [235, 148] on div "Facilitate and Support" at bounding box center [238, 146] width 225 height 15
click at [126, 138] on input "c. Facilitate and Support" at bounding box center [126, 135] width 0 height 5
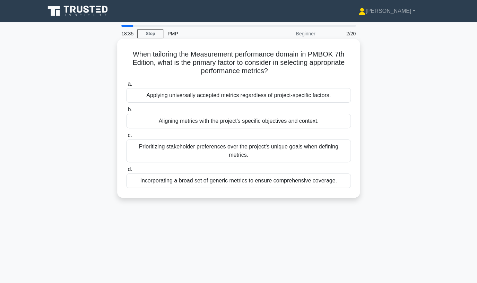
click at [226, 122] on div "Aligning metrics with the project's specific objectives and context." at bounding box center [238, 121] width 225 height 15
click at [126, 112] on input "b. Aligning metrics with the project's specific objectives and context." at bounding box center [126, 109] width 0 height 5
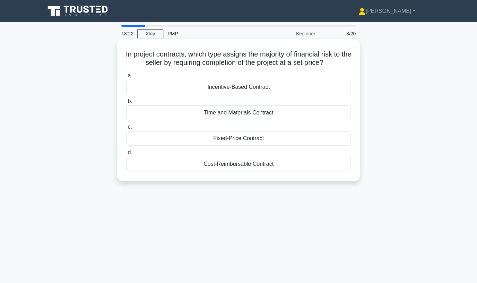
click at [250, 139] on div "Fixed-Price Contract" at bounding box center [238, 138] width 225 height 15
click at [126, 129] on input "c. Fixed-Price Contract" at bounding box center [126, 127] width 0 height 5
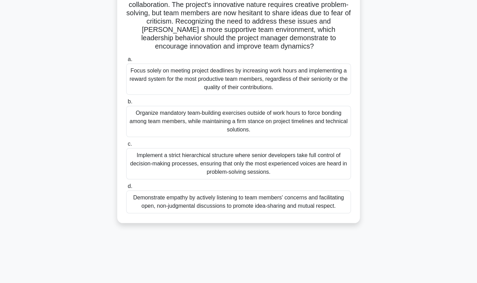
scroll to position [92, 0]
click at [275, 202] on div "Demonstrate empathy by actively listening to team members' concerns and facilit…" at bounding box center [238, 201] width 225 height 23
click at [126, 188] on input "d. Demonstrate empathy by actively listening to team members' concerns and faci…" at bounding box center [126, 186] width 0 height 5
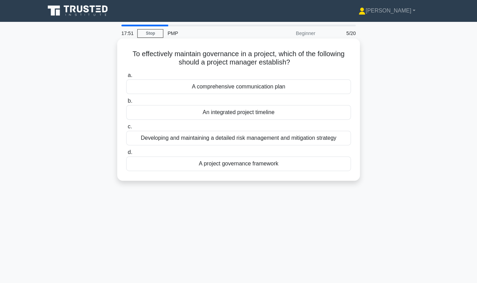
scroll to position [0, 0]
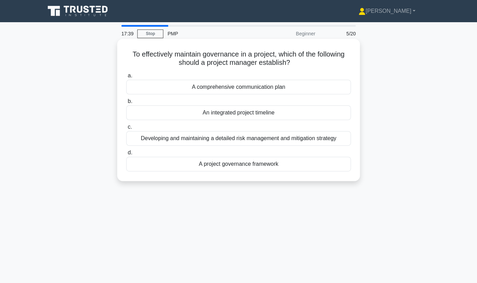
click at [223, 166] on div "A project governance framework" at bounding box center [238, 164] width 225 height 15
click at [126, 155] on input "d. A project governance framework" at bounding box center [126, 152] width 0 height 5
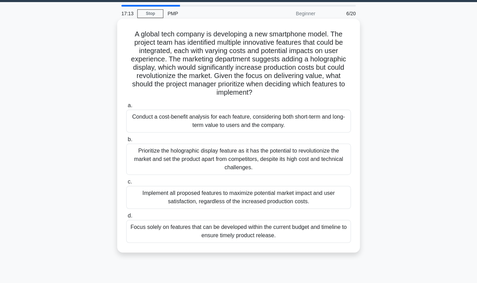
scroll to position [22, 0]
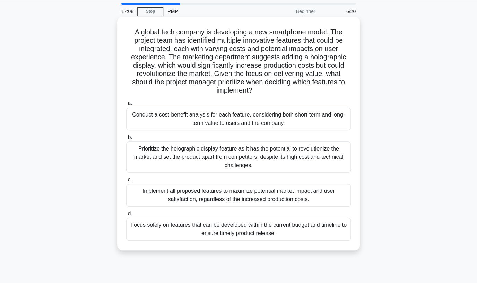
click at [232, 115] on div "Conduct a cost-benefit analysis for each feature, considering both short-term a…" at bounding box center [238, 118] width 225 height 23
click at [126, 106] on input "a. Conduct a cost-benefit analysis for each feature, considering both short-ter…" at bounding box center [126, 103] width 0 height 5
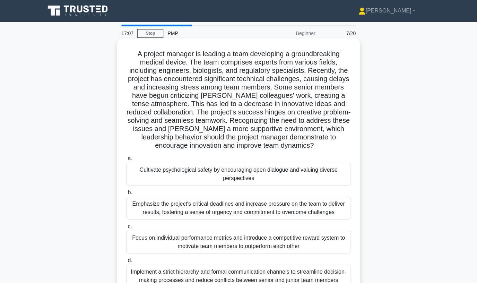
scroll to position [0, 0]
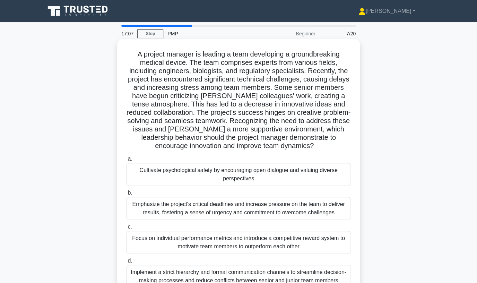
click at [256, 85] on h5 "A project manager is leading a team developing a groundbreaking medical device.…" at bounding box center [238, 100] width 226 height 101
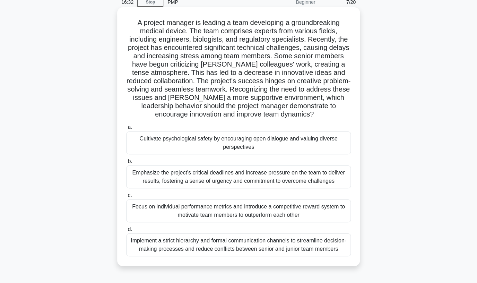
scroll to position [33, 0]
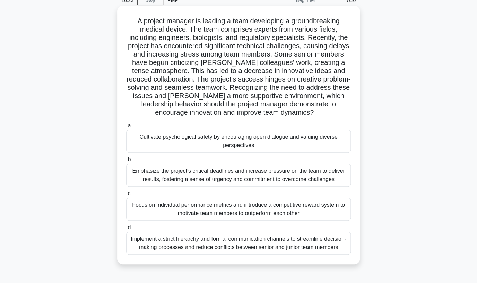
click at [222, 138] on div "Cultivate psychological safety by encouraging open dialogue and valuing diverse…" at bounding box center [238, 141] width 225 height 23
click at [126, 128] on input "a. Cultivate psychological safety by encouraging open dialogue and valuing dive…" at bounding box center [126, 125] width 0 height 5
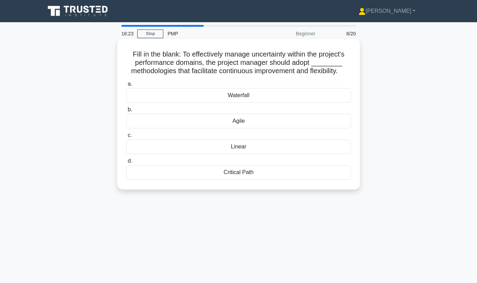
scroll to position [0, 0]
click at [264, 123] on div "Agile" at bounding box center [238, 121] width 225 height 15
click at [126, 112] on input "b. Agile" at bounding box center [126, 109] width 0 height 5
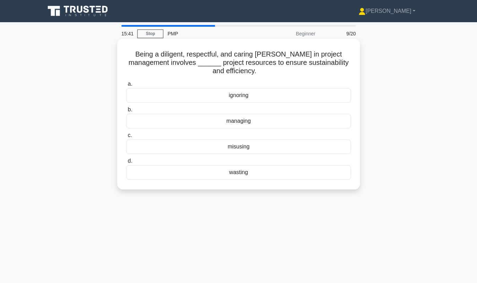
click at [240, 122] on div "managing" at bounding box center [238, 121] width 225 height 15
click at [126, 112] on input "b. managing" at bounding box center [126, 109] width 0 height 5
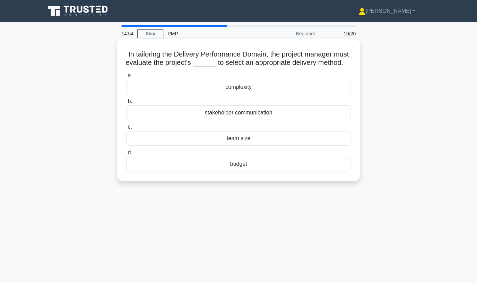
click at [246, 94] on div "complexity" at bounding box center [238, 87] width 225 height 15
click at [126, 78] on input "a. complexity" at bounding box center [126, 75] width 0 height 5
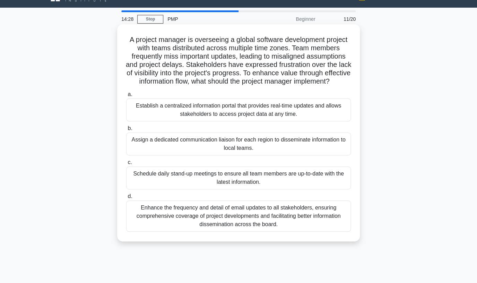
scroll to position [11, 0]
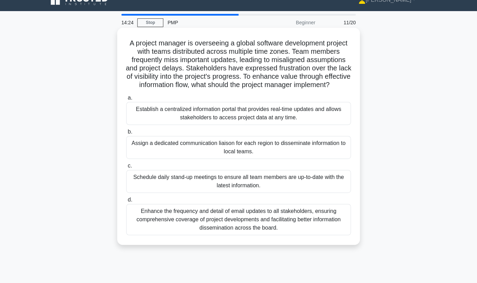
click at [216, 113] on div "Establish a centralized information portal that provides real-time updates and …" at bounding box center [238, 113] width 225 height 23
click at [126, 100] on input "a. Establish a centralized information portal that provides real-time updates a…" at bounding box center [126, 98] width 0 height 5
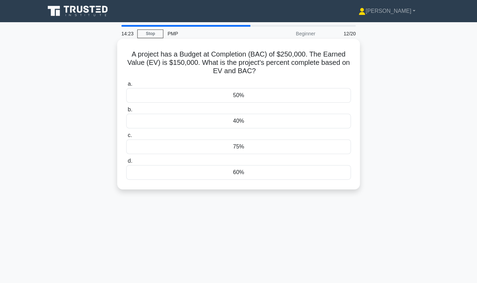
scroll to position [0, 0]
click at [250, 170] on div "60%" at bounding box center [238, 172] width 225 height 15
click at [126, 163] on input "d. 60%" at bounding box center [126, 161] width 0 height 5
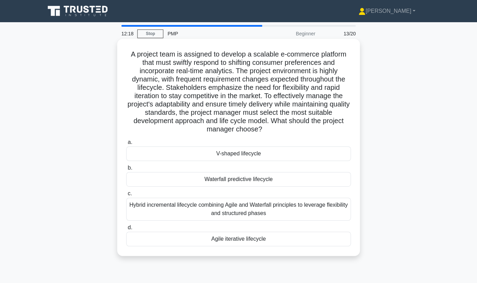
click at [238, 240] on div "Agile iterative lifecycle" at bounding box center [238, 239] width 225 height 15
click at [126, 230] on input "d. Agile iterative lifecycle" at bounding box center [126, 227] width 0 height 5
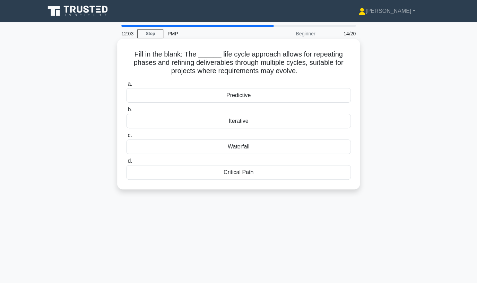
click at [237, 121] on div "Iterative" at bounding box center [238, 121] width 225 height 15
click at [126, 112] on input "b. Iterative" at bounding box center [126, 109] width 0 height 5
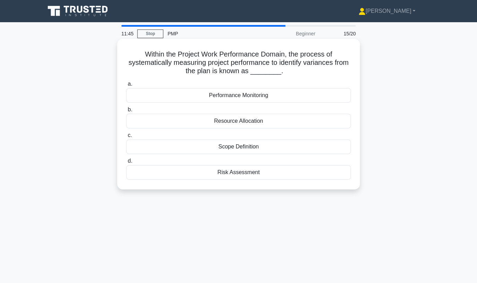
click at [246, 98] on div "Performance Monitoring" at bounding box center [238, 95] width 225 height 15
click at [126, 86] on input "a. Performance Monitoring" at bounding box center [126, 84] width 0 height 5
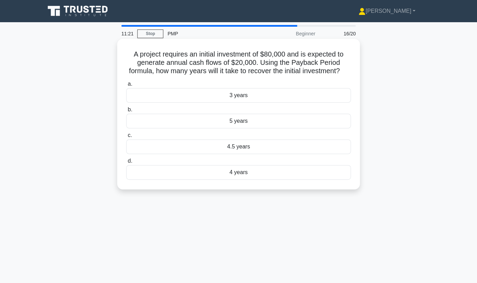
click at [242, 172] on div "4 years" at bounding box center [238, 172] width 225 height 15
click at [126, 163] on input "d. 4 years" at bounding box center [126, 161] width 0 height 5
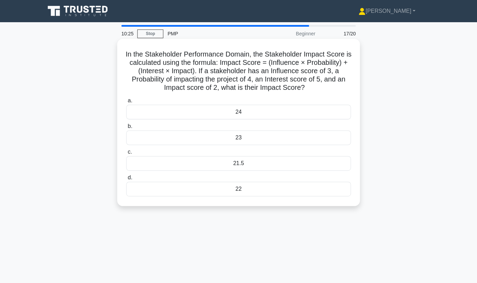
click at [250, 193] on div "22" at bounding box center [238, 189] width 225 height 15
click at [233, 191] on div "22" at bounding box center [238, 189] width 225 height 15
click at [126, 180] on input "d. 22" at bounding box center [126, 177] width 0 height 5
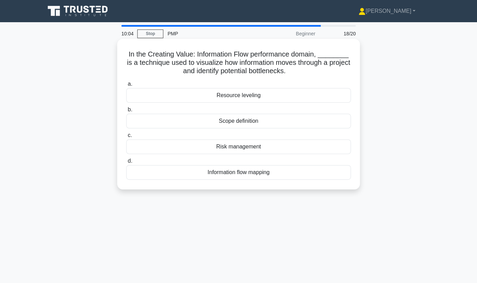
click at [250, 174] on div "Information flow mapping" at bounding box center [238, 172] width 225 height 15
click at [126, 163] on input "d. Information flow mapping" at bounding box center [126, 161] width 0 height 5
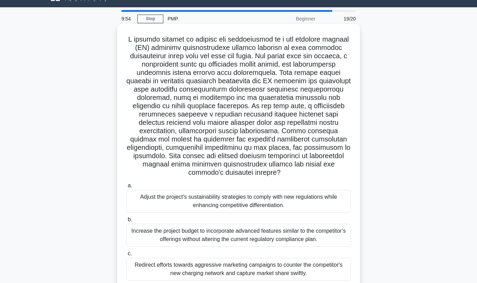
scroll to position [17, 0]
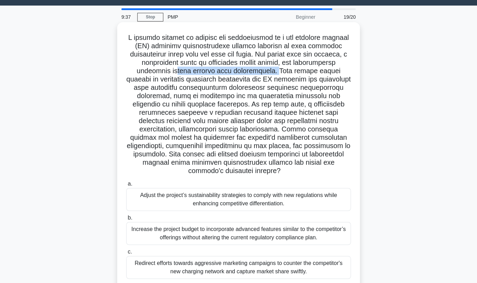
drag, startPoint x: 168, startPoint y: 70, endPoint x: 269, endPoint y: 75, distance: 100.6
click at [269, 75] on h5 ".spinner_0XTQ{transform-origin:center;animation:spinner_y6GP .75s linear infini…" at bounding box center [238, 104] width 226 height 142
click at [263, 71] on h5 ".spinner_0XTQ{transform-origin:center;animation:spinner_y6GP .75s linear infini…" at bounding box center [238, 104] width 226 height 142
click at [198, 72] on h5 ".spinner_0XTQ{transform-origin:center;animation:spinner_y6GP .75s linear infini…" at bounding box center [238, 104] width 226 height 142
click at [137, 79] on h5 ".spinner_0XTQ{transform-origin:center;animation:spinner_y6GP .75s linear infini…" at bounding box center [238, 104] width 226 height 142
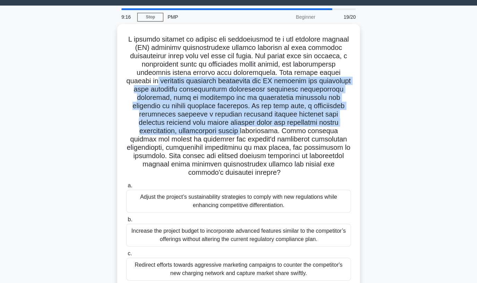
drag, startPoint x: 138, startPoint y: 78, endPoint x: 113, endPoint y: 130, distance: 57.4
click at [113, 130] on div ".spinner_0XTQ{transform-origin:center;animation:spinner_y6GP .75s linear infini…" at bounding box center [238, 178] width 395 height 308
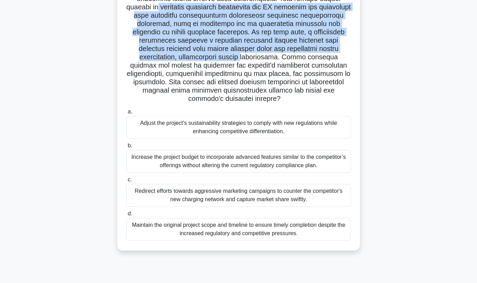
scroll to position [92, 0]
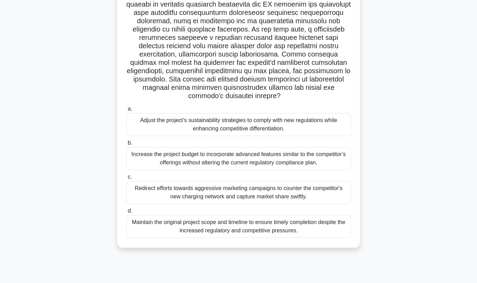
click at [231, 90] on h5 ".spinner_0XTQ{transform-origin:center;animation:spinner_y6GP .75s linear infini…" at bounding box center [238, 29] width 226 height 142
click at [197, 117] on div "Adjust the project’s sustainability strategies to comply with new regulations w…" at bounding box center [238, 124] width 225 height 23
click at [126, 111] on input "a. Adjust the project’s sustainability strategies to comply with new regulation…" at bounding box center [126, 109] width 0 height 5
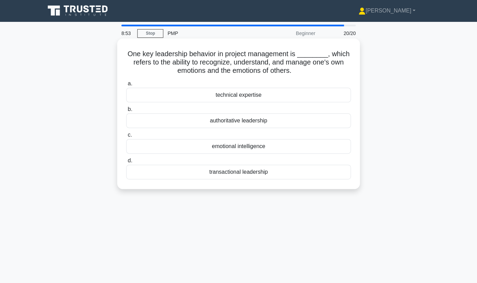
scroll to position [0, 0]
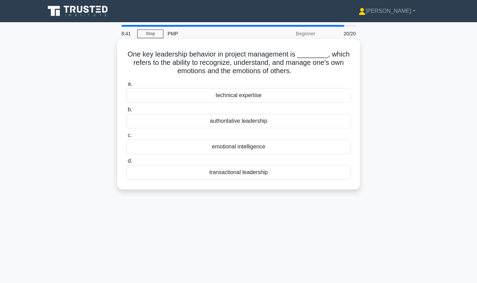
click at [232, 147] on div "emotional intelligence" at bounding box center [238, 146] width 225 height 15
click at [126, 138] on input "c. emotional intelligence" at bounding box center [126, 135] width 0 height 5
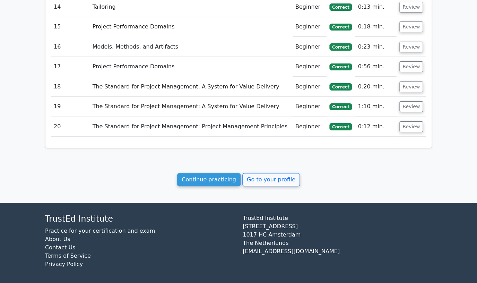
scroll to position [929, 0]
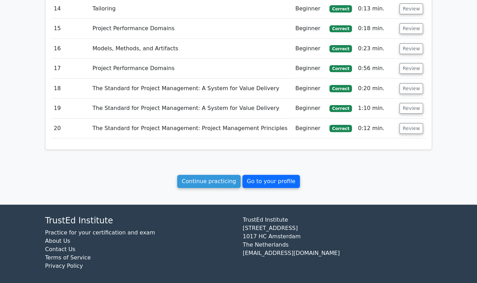
click at [266, 184] on link "Go to your profile" at bounding box center [271, 181] width 58 height 13
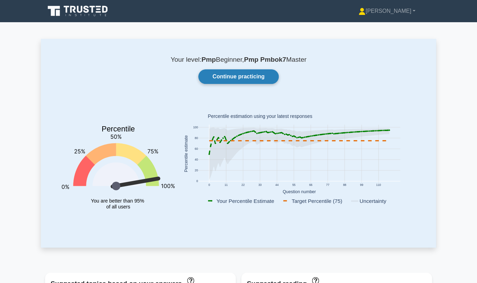
click at [241, 76] on link "Continue practicing" at bounding box center [238, 76] width 80 height 15
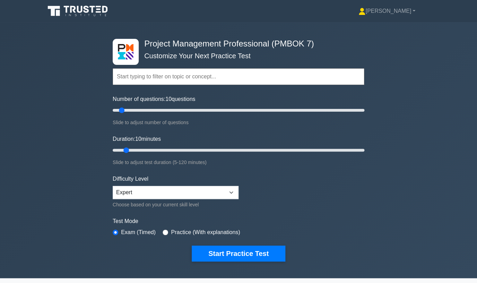
click at [200, 77] on input "text" at bounding box center [239, 76] width 252 height 17
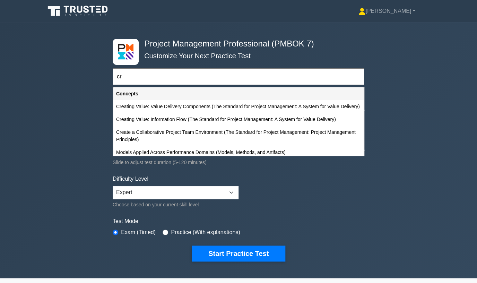
type input "c"
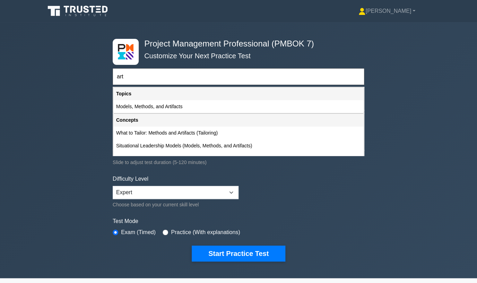
type input "art"
click at [335, 41] on div "Project Management Professional (PMBOK 7) Customize Your Next Practice Test art…" at bounding box center [238, 150] width 260 height 256
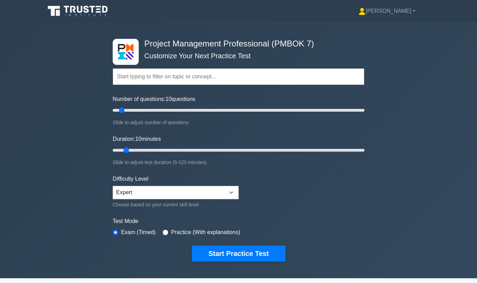
click at [193, 74] on input "text" at bounding box center [239, 76] width 252 height 17
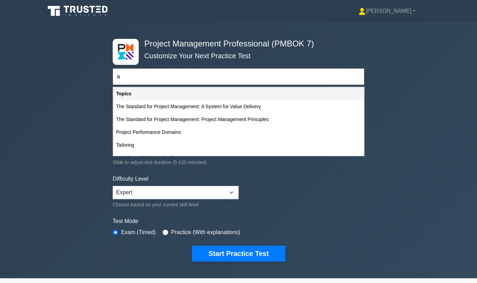
type input "a"
click at [341, 43] on div "Project Management Professional (PMBOK 7) Customize Your Next Practice Test a T…" at bounding box center [238, 150] width 260 height 256
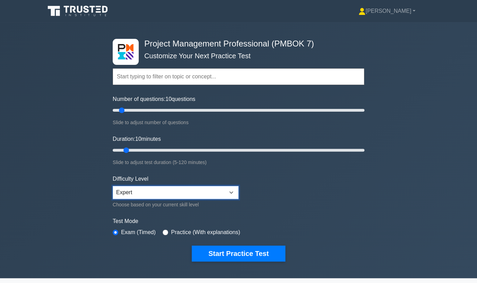
click option "Expert" at bounding box center [0, 0] width 0 height 0
click at [265, 178] on form "Topics The Standard for Project Management: A System for Value Delivery The Sta…" at bounding box center [239, 154] width 252 height 214
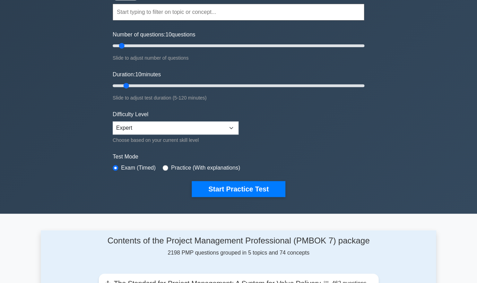
scroll to position [67, 0]
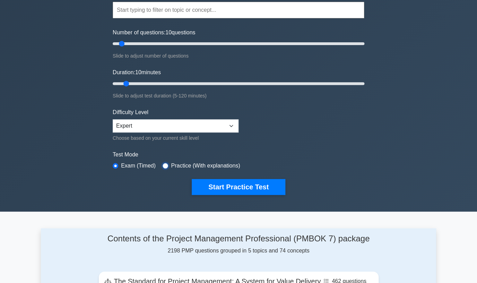
click at [167, 164] on input "radio" at bounding box center [166, 166] width 6 height 6
radio input "true"
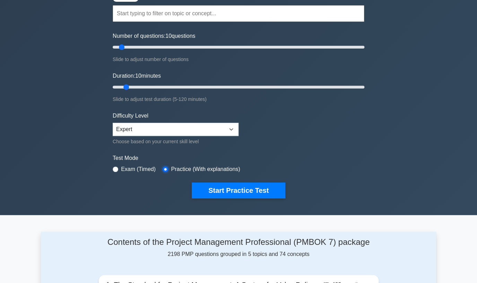
scroll to position [78, 0]
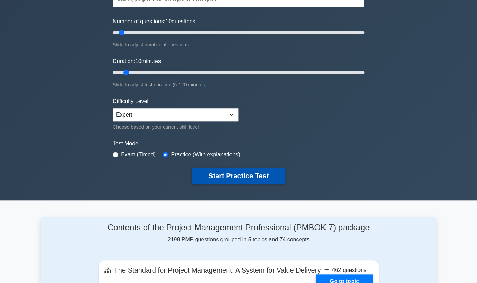
click at [245, 176] on button "Start Practice Test" at bounding box center [239, 176] width 94 height 16
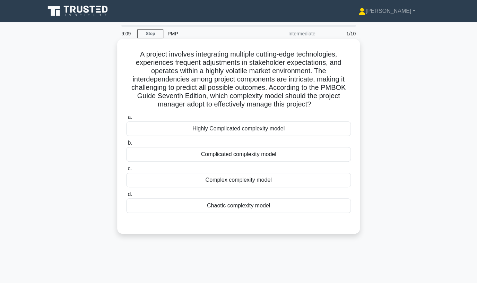
click at [242, 182] on div "Complex complexity model" at bounding box center [238, 180] width 225 height 15
click at [126, 171] on input "c. Complex complexity model" at bounding box center [126, 168] width 0 height 5
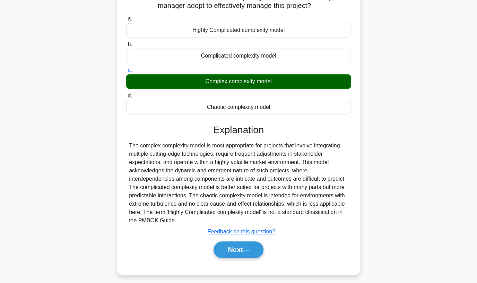
scroll to position [103, 0]
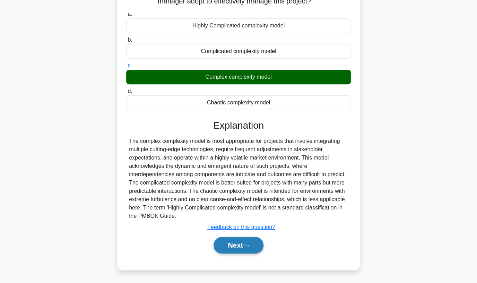
click at [230, 246] on button "Next" at bounding box center [238, 245] width 50 height 17
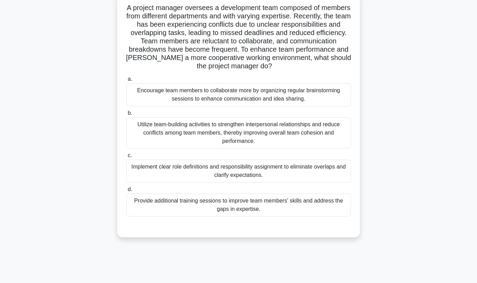
scroll to position [0, 0]
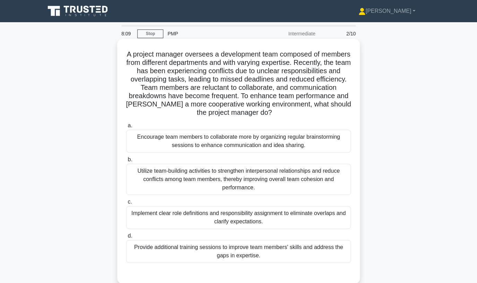
click at [208, 80] on h5 "A project manager oversees a development team composed of members from differen…" at bounding box center [238, 83] width 226 height 67
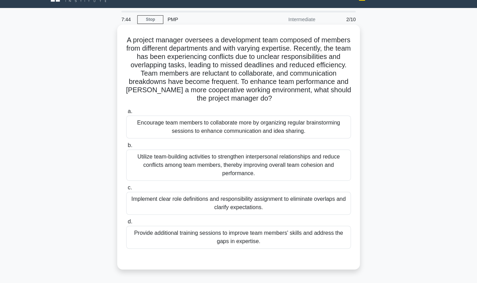
scroll to position [17, 0]
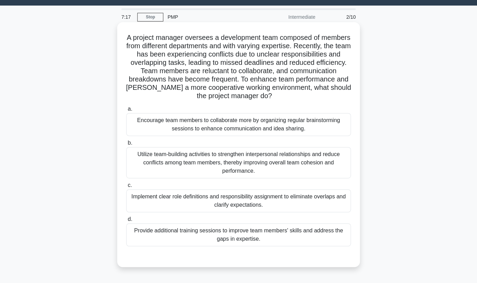
click at [233, 129] on div "Encourage team members to collaborate more by organizing regular brainstorming …" at bounding box center [238, 124] width 225 height 23
click at [126, 111] on input "a. Encourage team members to collaborate more by organizing regular brainstormi…" at bounding box center [126, 109] width 0 height 5
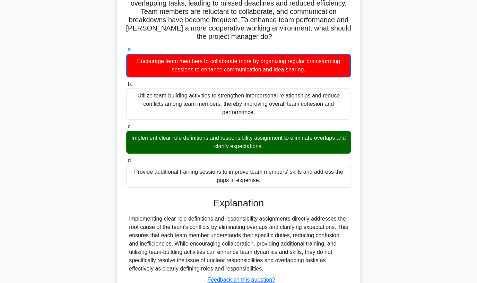
scroll to position [129, 0]
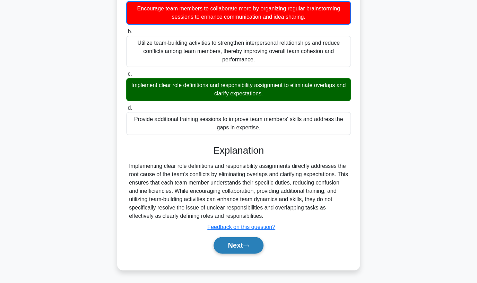
click at [232, 246] on button "Next" at bounding box center [238, 245] width 50 height 17
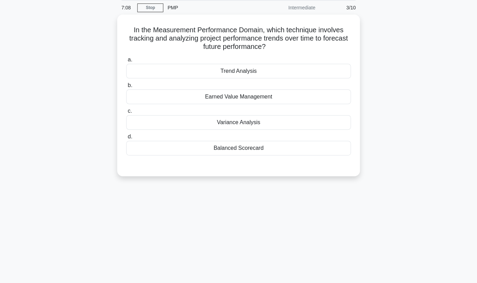
scroll to position [0, 0]
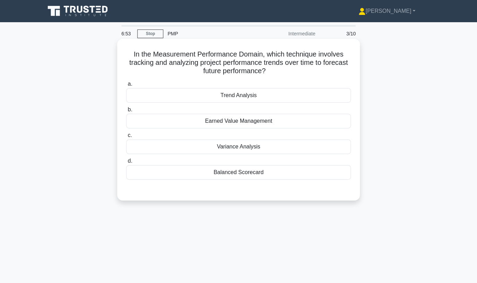
click at [246, 96] on div "Trend Analysis" at bounding box center [238, 95] width 225 height 15
click at [126, 86] on input "a. Trend Analysis" at bounding box center [126, 84] width 0 height 5
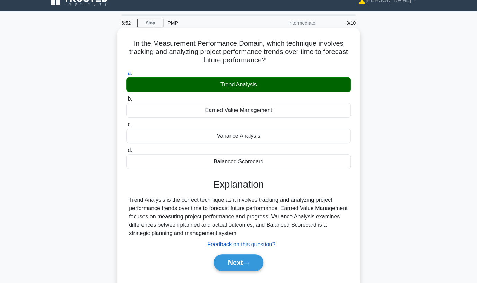
scroll to position [11, 0]
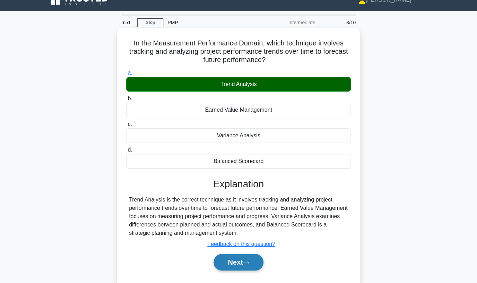
click at [247, 261] on icon at bounding box center [246, 263] width 6 height 4
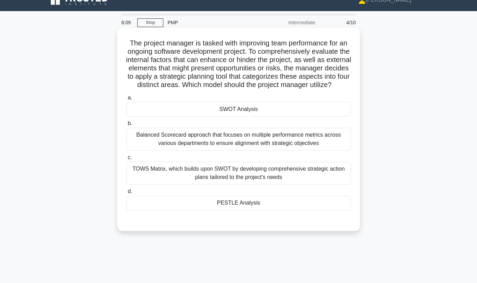
click at [255, 116] on div "SWOT Analysis" at bounding box center [238, 109] width 225 height 15
click at [126, 100] on input "a. SWOT Analysis" at bounding box center [126, 98] width 0 height 5
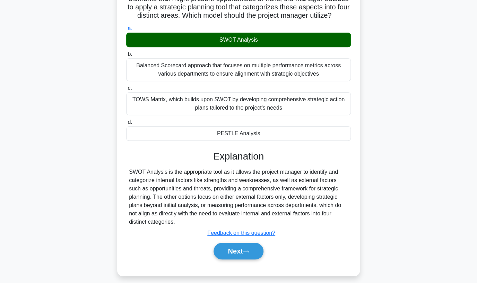
scroll to position [95, 0]
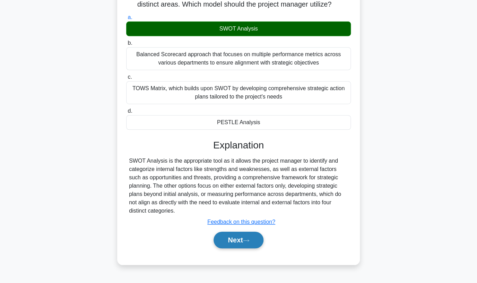
click at [243, 245] on button "Next" at bounding box center [238, 240] width 50 height 17
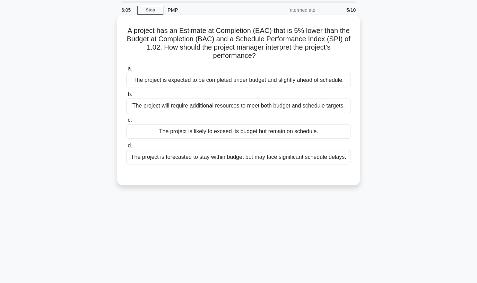
scroll to position [0, 0]
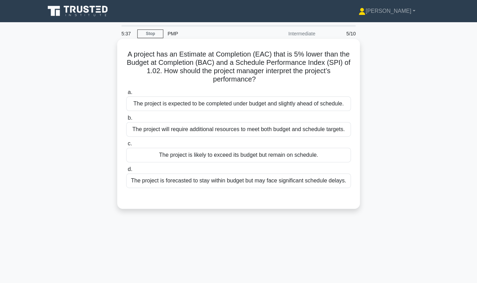
click at [312, 104] on div "The project is expected to be completed under budget and slightly ahead of sche…" at bounding box center [238, 103] width 225 height 15
click at [126, 95] on input "a. The project is expected to be completed under budget and slightly ahead of s…" at bounding box center [126, 92] width 0 height 5
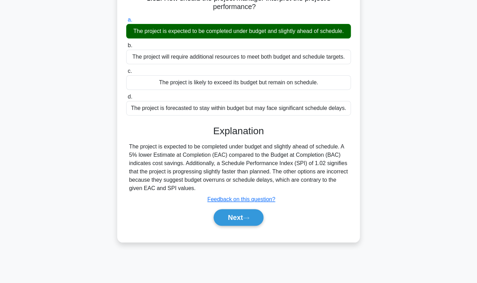
scroll to position [92, 0]
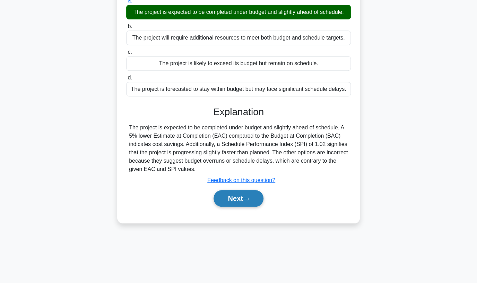
click at [235, 202] on button "Next" at bounding box center [238, 198] width 50 height 17
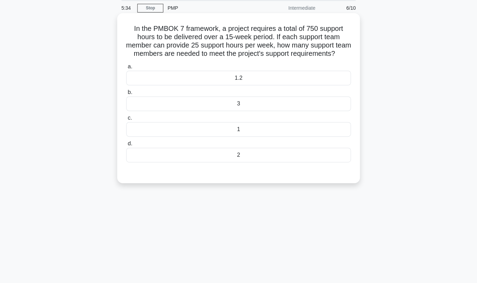
scroll to position [0, 0]
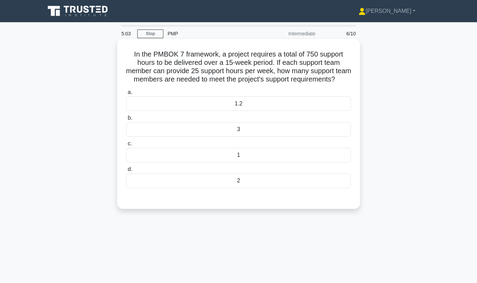
click at [270, 188] on div "2" at bounding box center [238, 180] width 225 height 15
click at [126, 172] on input "d. 2" at bounding box center [126, 169] width 0 height 5
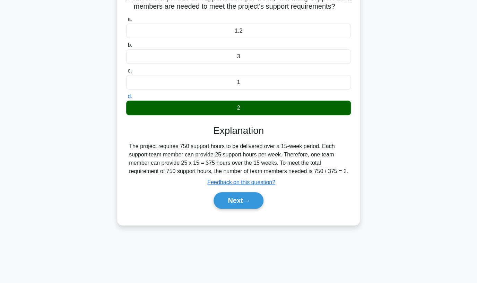
scroll to position [92, 0]
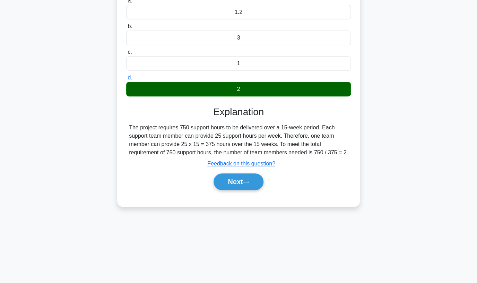
click at [242, 190] on div "Next" at bounding box center [238, 182] width 225 height 22
click at [241, 190] on button "Next" at bounding box center [238, 181] width 50 height 17
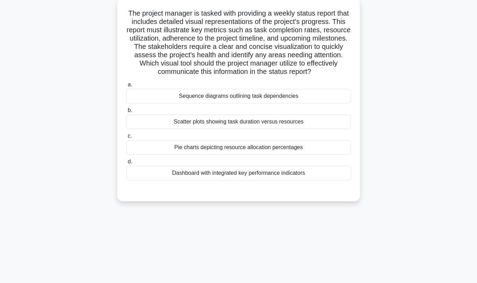
scroll to position [0, 0]
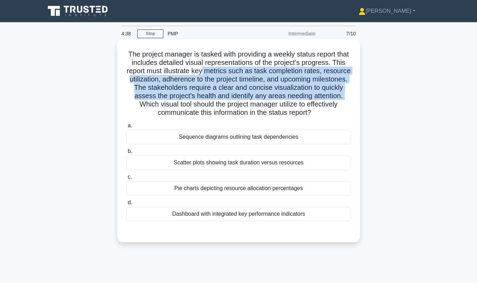
drag, startPoint x: 204, startPoint y: 71, endPoint x: 346, endPoint y: 92, distance: 143.7
click at [346, 92] on h5 "The project manager is tasked with providing a weekly status report that includ…" at bounding box center [238, 83] width 226 height 67
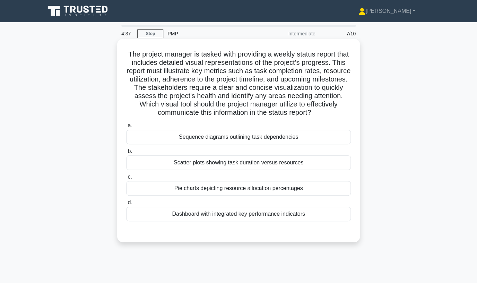
click at [224, 105] on h5 "The project manager is tasked with providing a weekly status report that includ…" at bounding box center [238, 83] width 226 height 67
click at [150, 106] on h5 "The project manager is tasked with providing a weekly status report that includ…" at bounding box center [238, 83] width 226 height 67
click at [212, 215] on div "Dashboard with integrated key performance indicators" at bounding box center [238, 214] width 225 height 15
click at [126, 205] on input "d. Dashboard with integrated key performance indicators" at bounding box center [126, 202] width 0 height 5
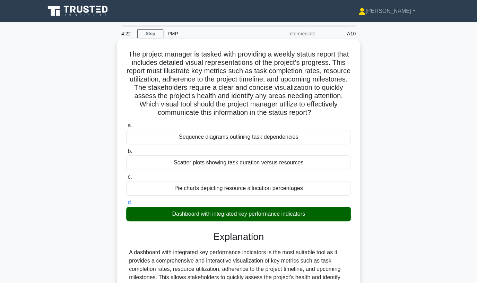
scroll to position [92, 0]
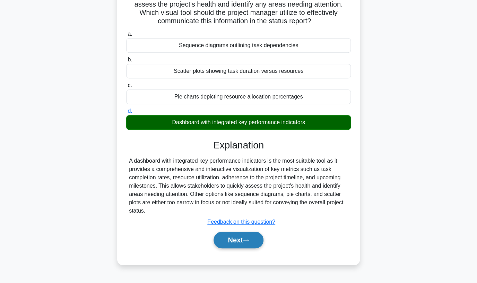
click at [238, 246] on button "Next" at bounding box center [238, 240] width 50 height 17
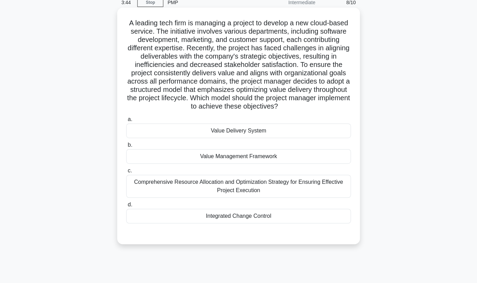
scroll to position [33, 0]
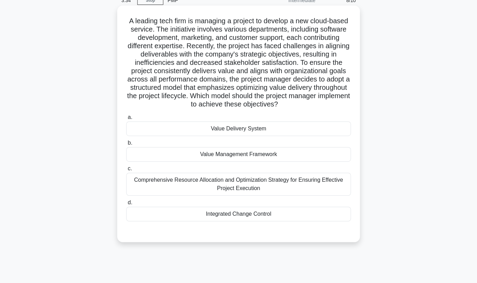
click at [262, 129] on div "Value Delivery System" at bounding box center [238, 128] width 225 height 15
click at [126, 120] on input "a. Value Delivery System" at bounding box center [126, 117] width 0 height 5
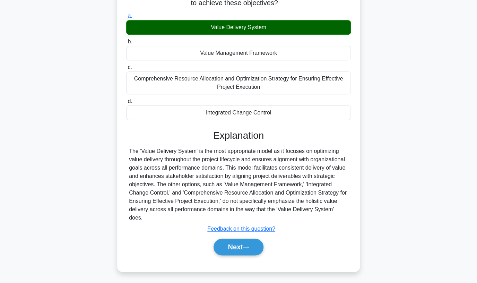
scroll to position [137, 0]
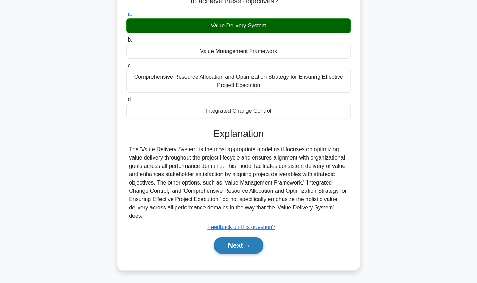
click at [236, 247] on button "Next" at bounding box center [238, 245] width 50 height 17
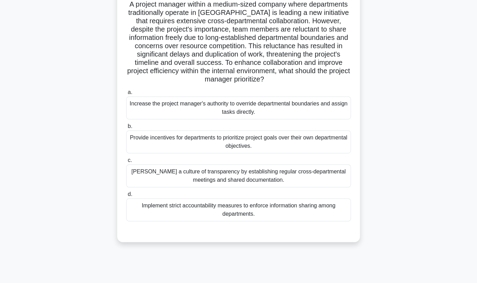
scroll to position [44, 0]
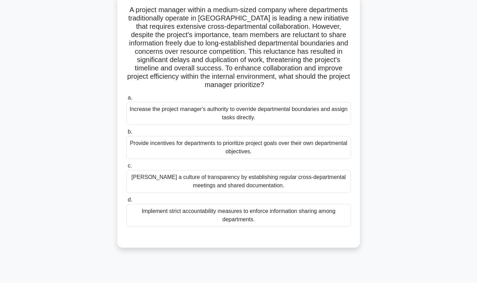
click at [314, 184] on div "Foster a culture of transparency by establishing regular cross-departmental mee…" at bounding box center [238, 181] width 225 height 23
click at [126, 168] on input "c. Foster a culture of transparency by establishing regular cross-departmental …" at bounding box center [126, 166] width 0 height 5
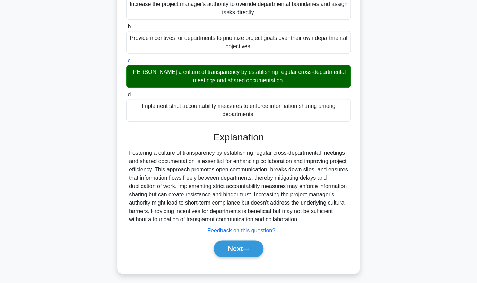
scroll to position [153, 0]
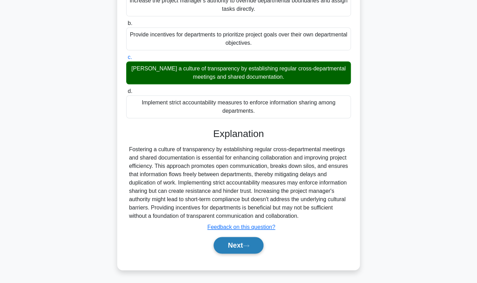
click at [236, 250] on button "Next" at bounding box center [238, 245] width 50 height 17
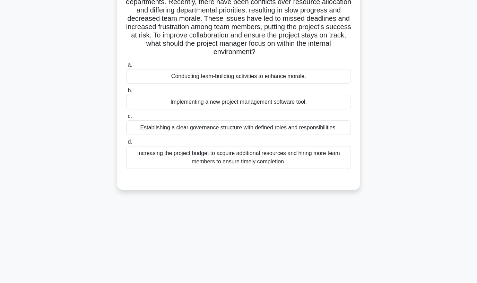
scroll to position [0, 0]
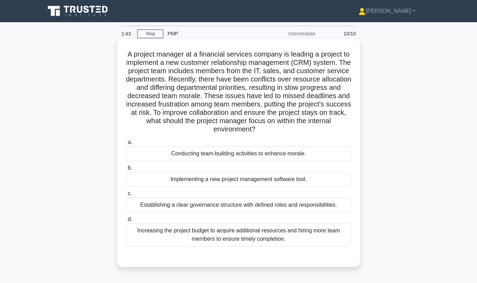
click at [298, 155] on div "Conducting team-building activities to enhance morale." at bounding box center [238, 153] width 225 height 15
click at [126, 145] on input "a. Conducting team-building activities to enhance morale." at bounding box center [126, 142] width 0 height 5
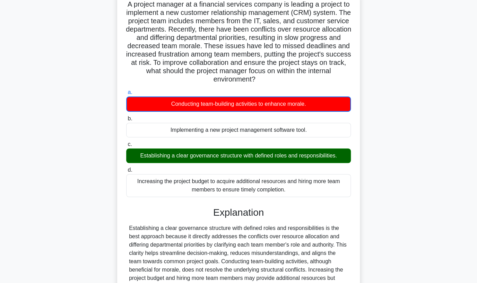
scroll to position [137, 0]
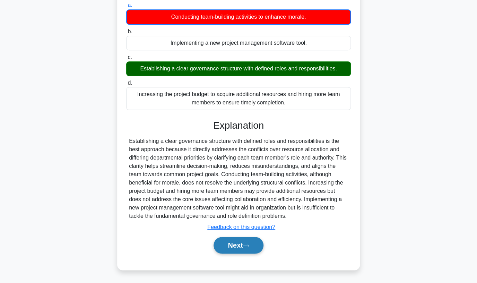
click at [244, 244] on button "Next" at bounding box center [238, 245] width 50 height 17
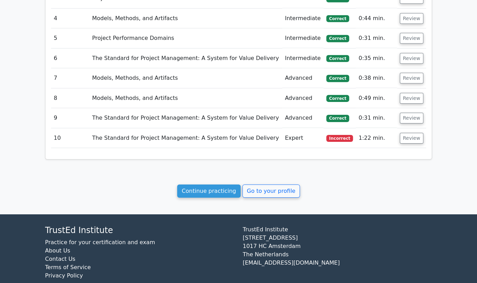
scroll to position [741, 0]
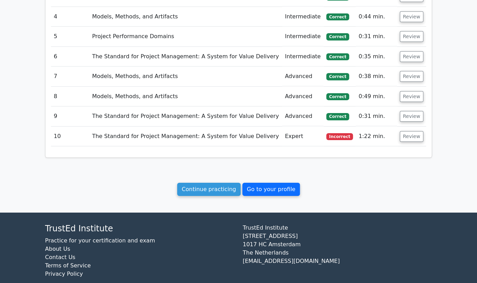
click at [269, 183] on link "Go to your profile" at bounding box center [271, 189] width 58 height 13
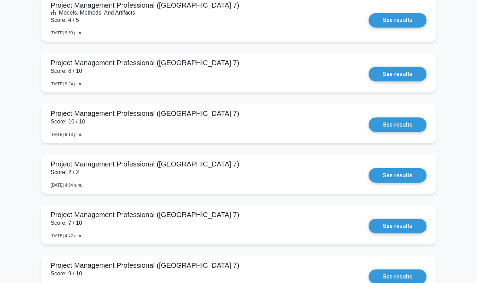
scroll to position [1758, 0]
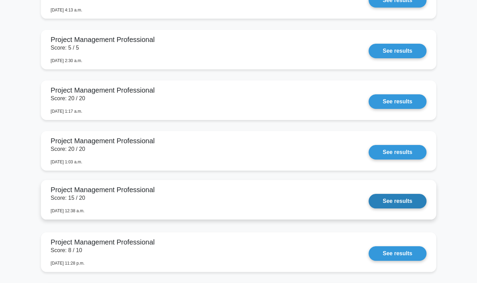
click at [368, 194] on link "See results" at bounding box center [397, 201] width 58 height 15
